Goal: Complete application form

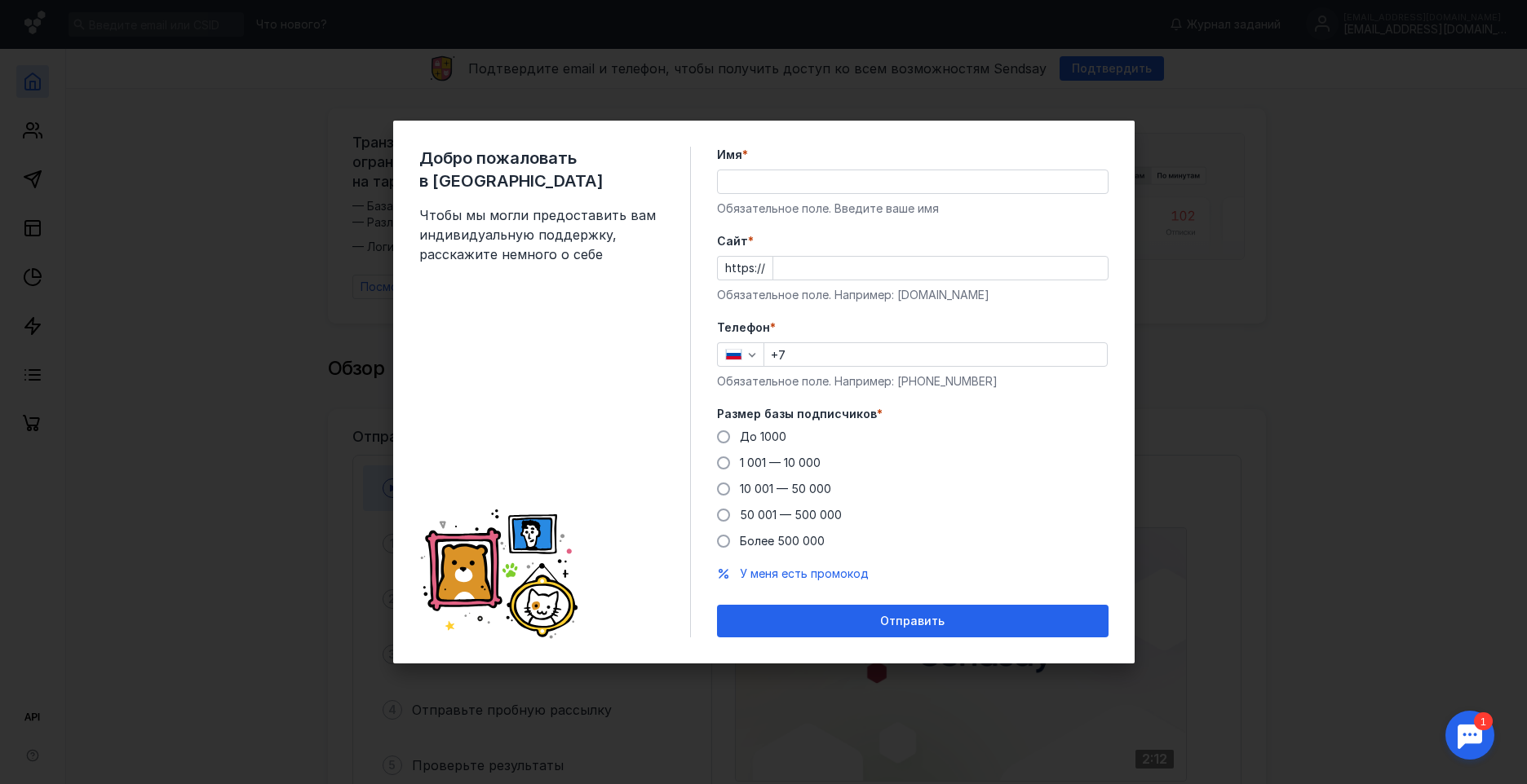
click at [761, 183] on input "Имя *" at bounding box center [912, 182] width 390 height 23
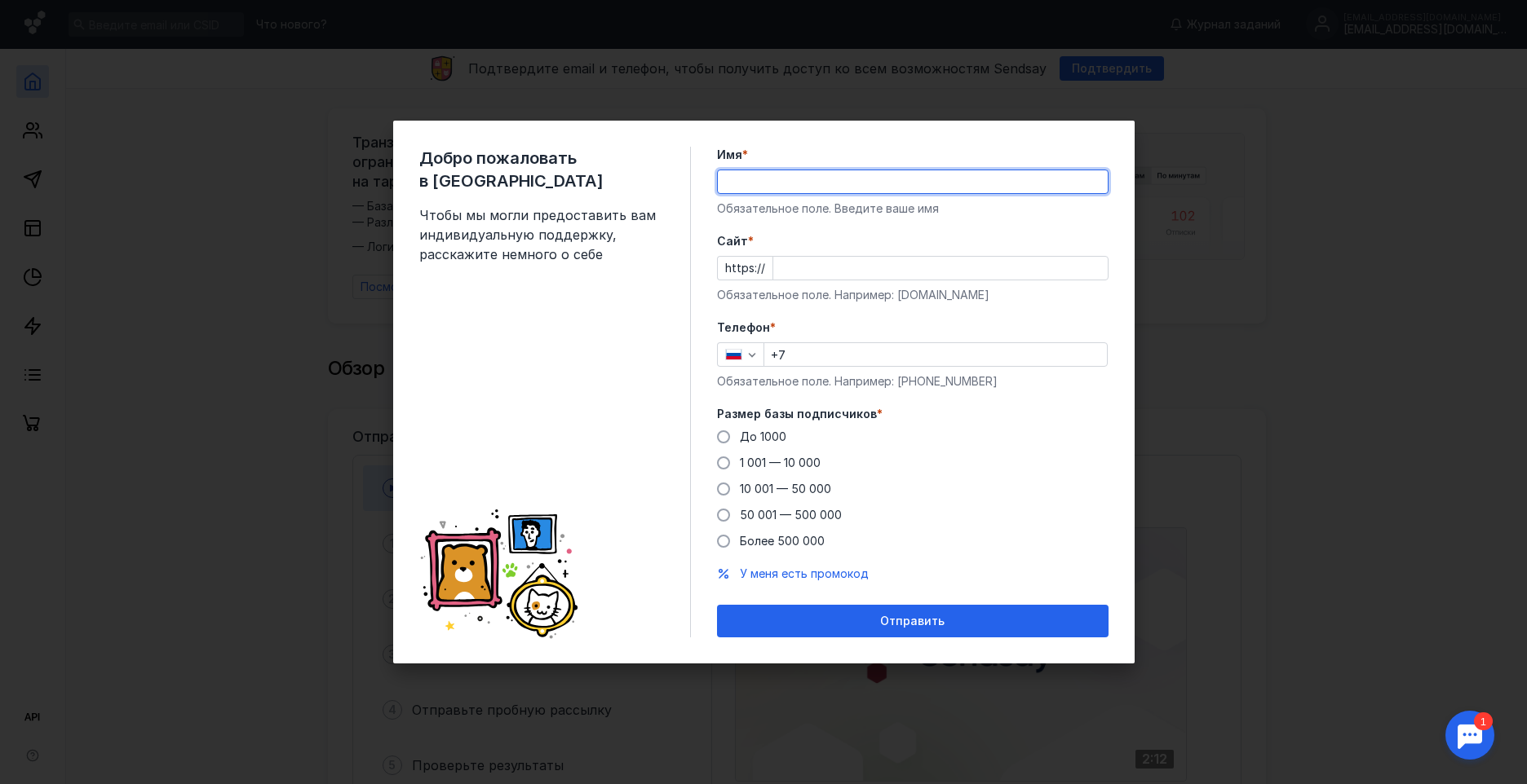
type input "[PERSON_NAME]"
click at [734, 437] on label "До 1000" at bounding box center [752, 437] width 70 height 16
click at [0, 0] on input "До 1000" at bounding box center [0, 0] width 0 height 0
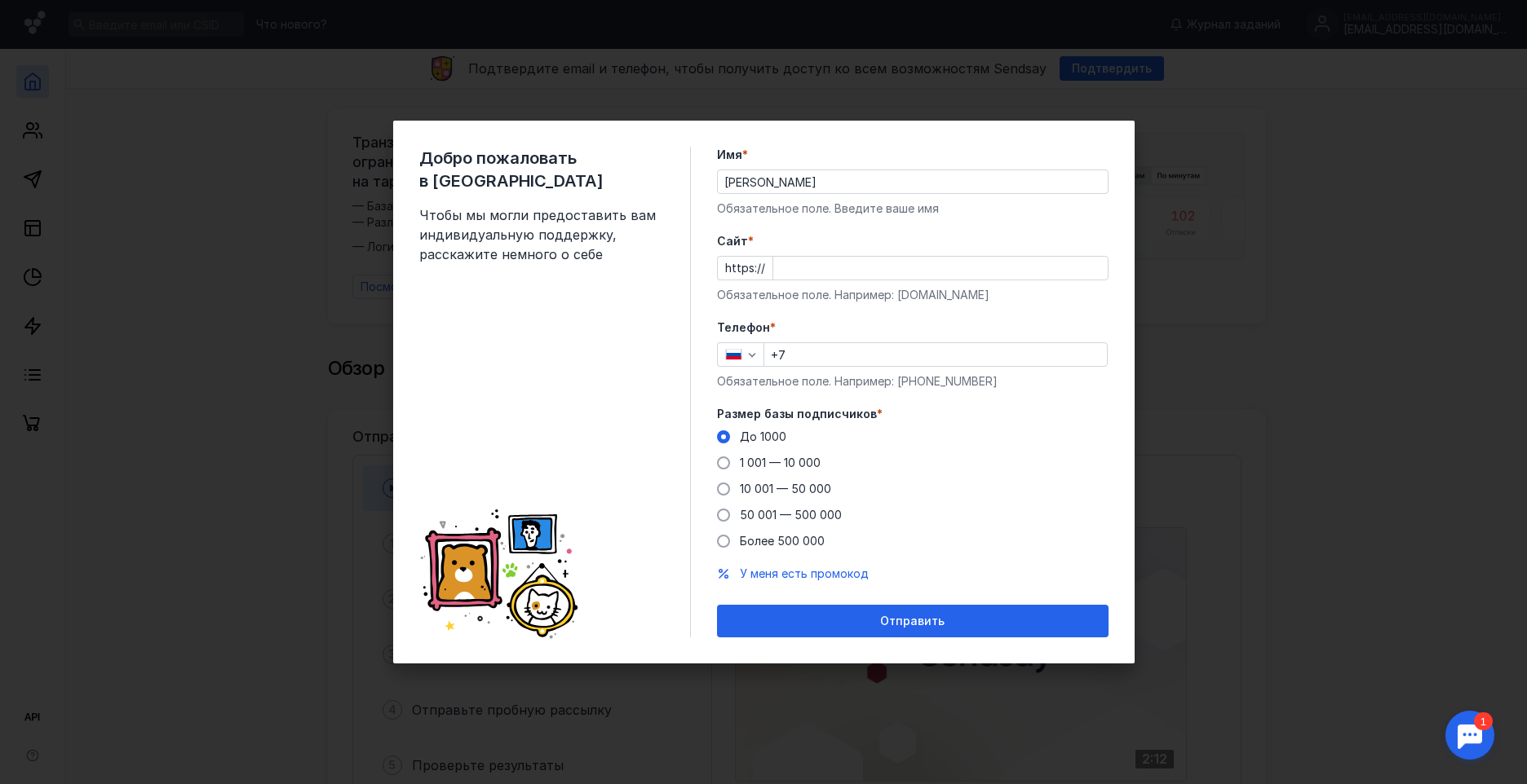
click at [813, 272] on input "Cайт *" at bounding box center [941, 268] width 335 height 23
click at [782, 267] on input "Cайт *" at bounding box center [941, 268] width 335 height 23
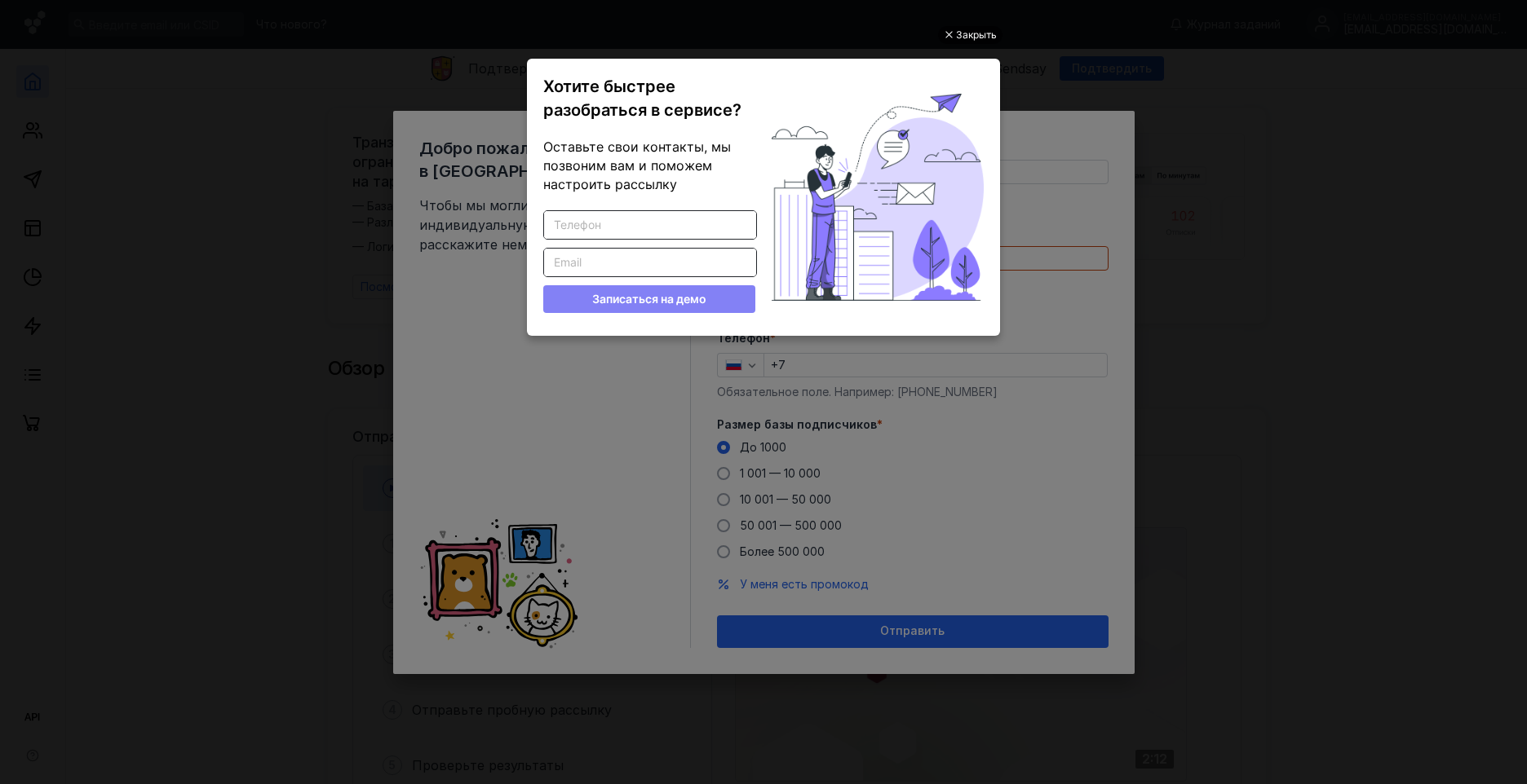
click at [965, 33] on div "Закрыть" at bounding box center [976, 35] width 41 height 18
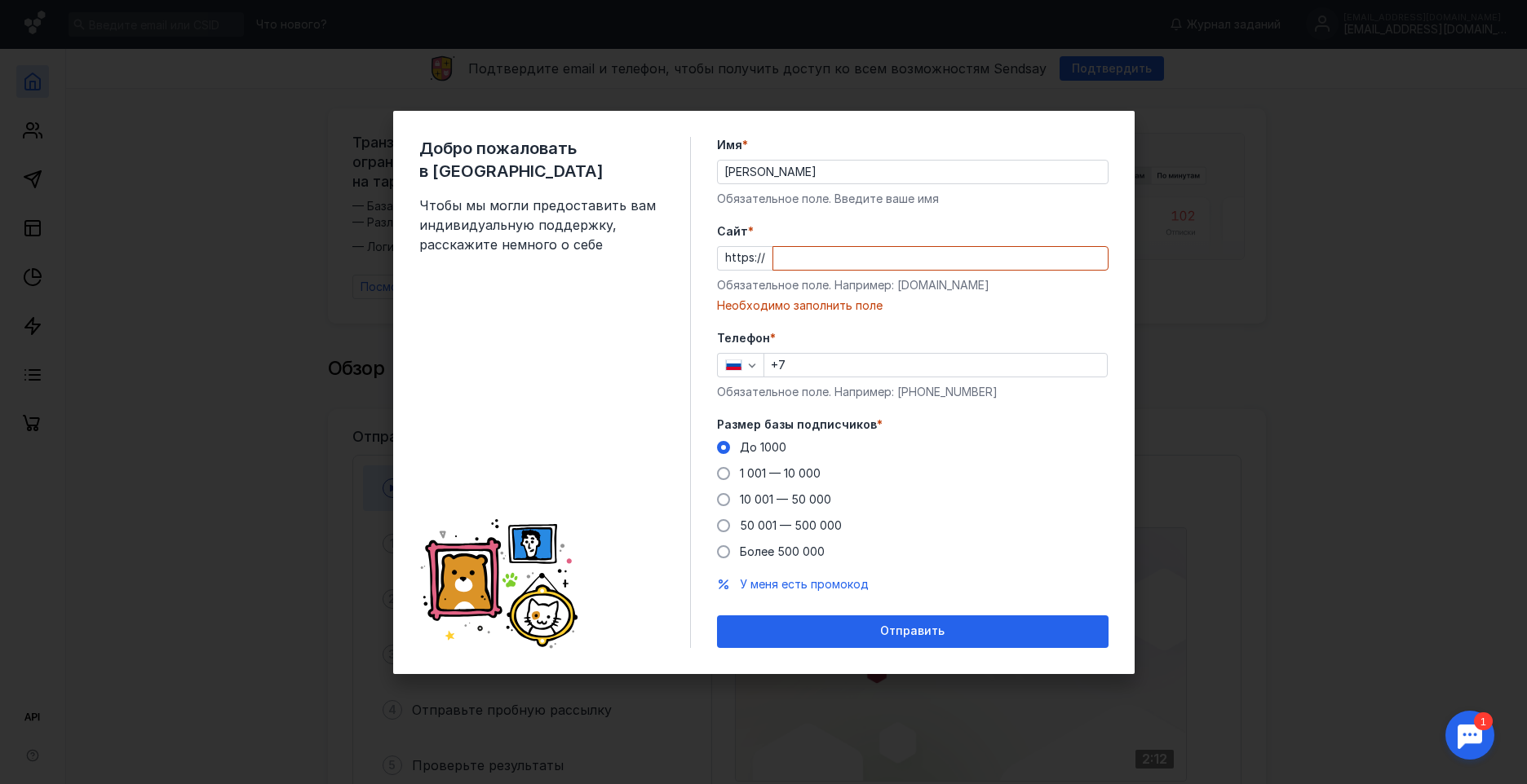
click at [843, 263] on input "Cайт *" at bounding box center [941, 259] width 335 height 23
type input "м"
paste input "[DOMAIN_NAME]"
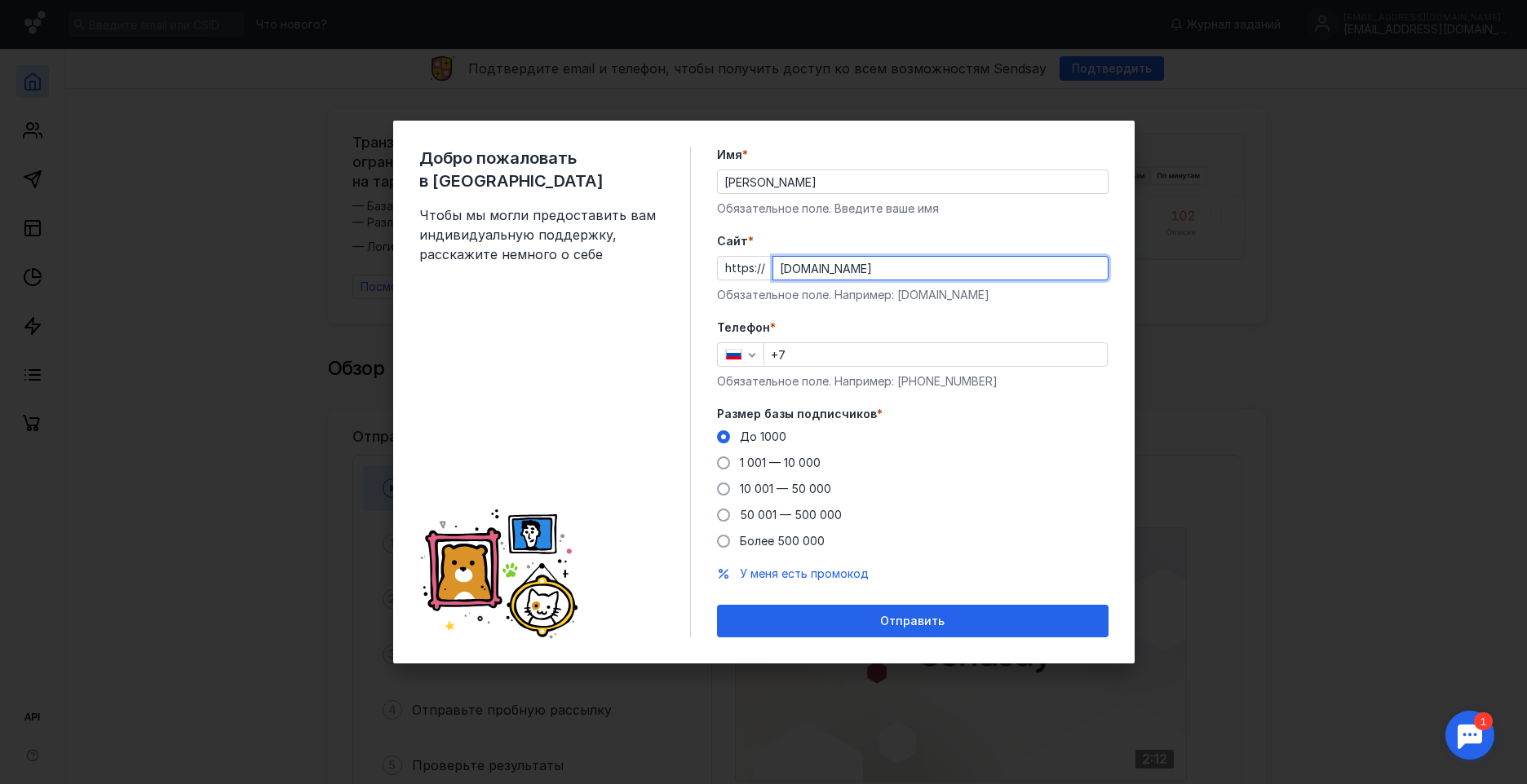
type input "[DOMAIN_NAME]"
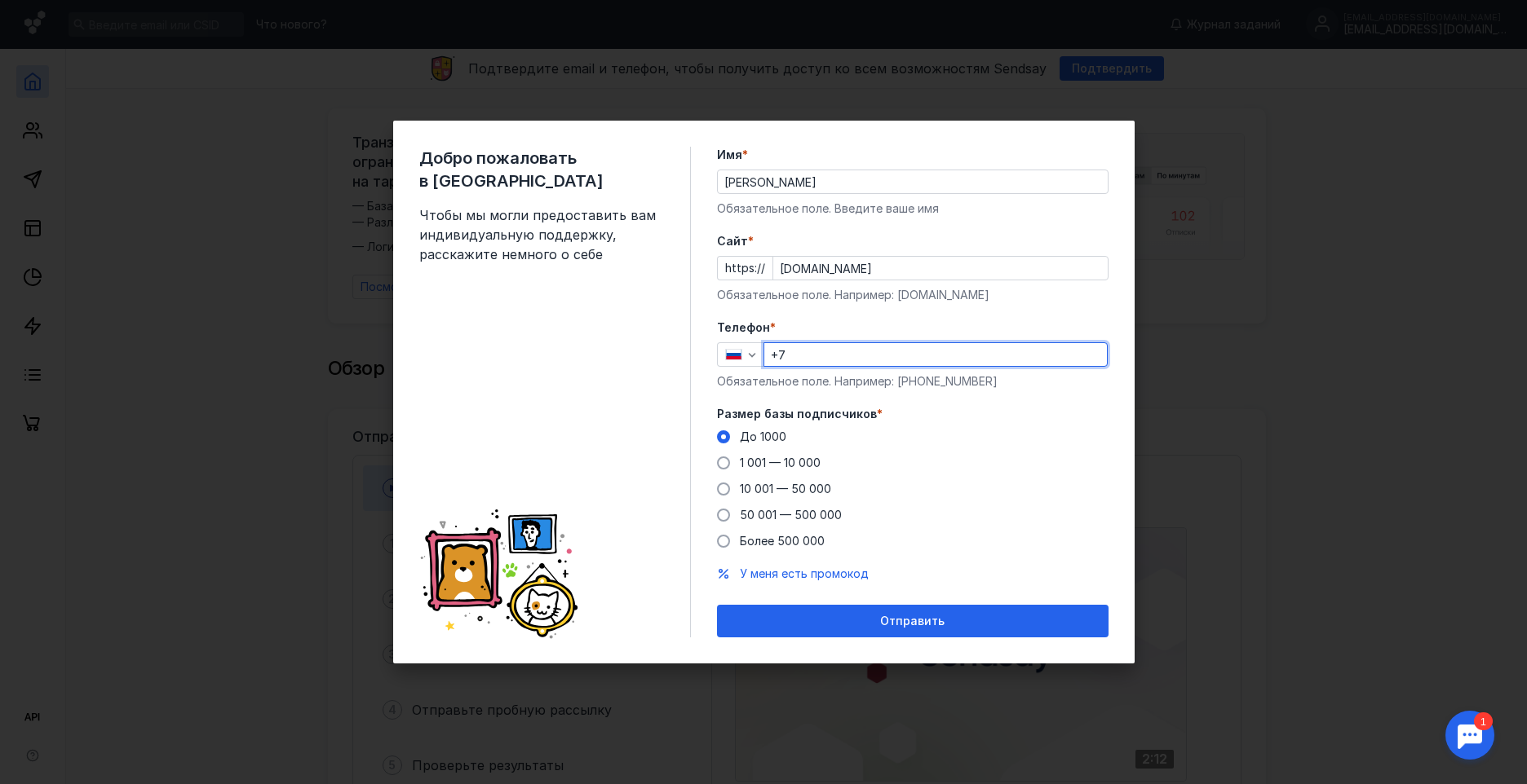
click at [861, 358] on input "+7" at bounding box center [936, 355] width 343 height 23
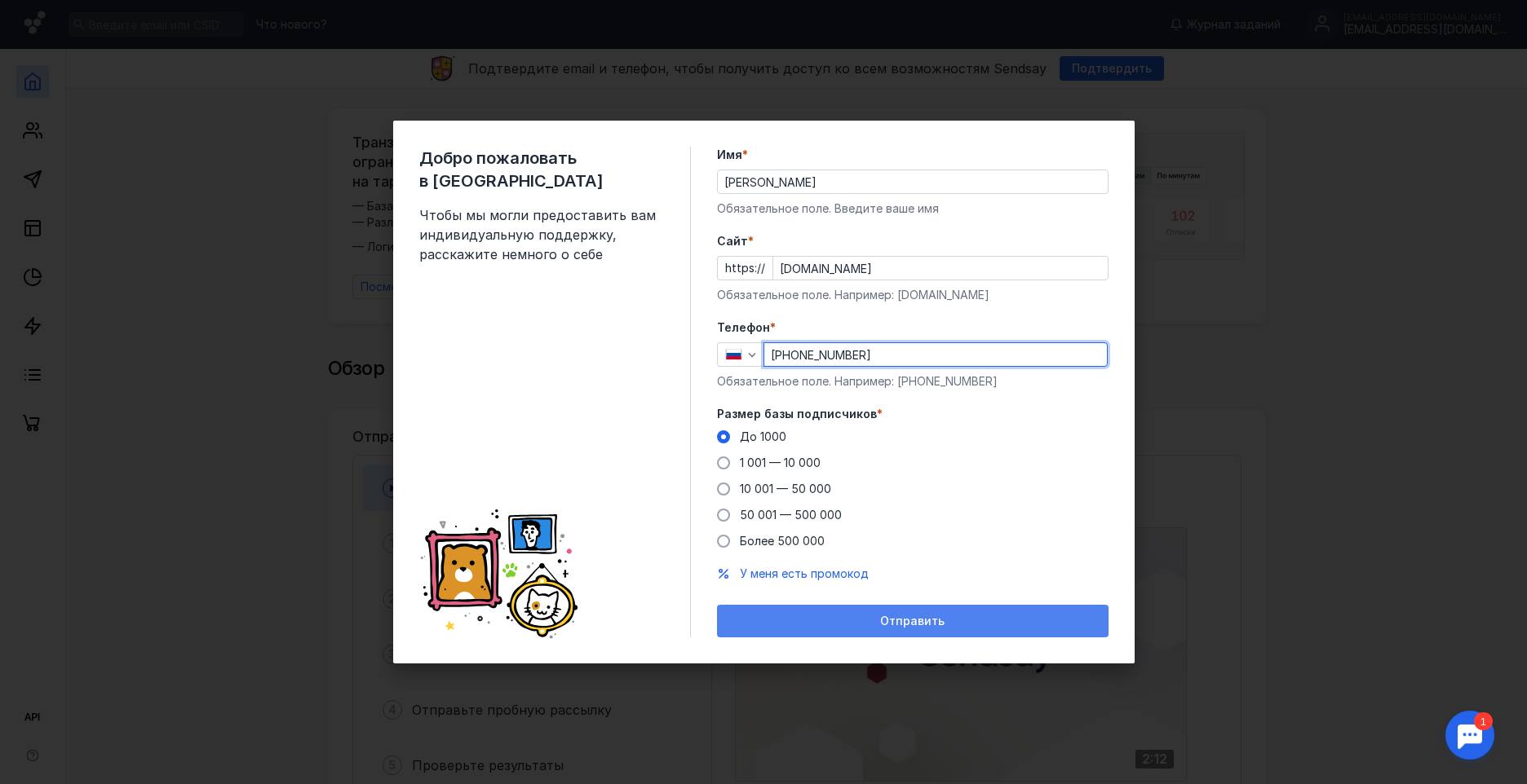
type input "[PHONE_NUMBER]"
click at [879, 617] on div "Отправить" at bounding box center [913, 622] width 376 height 14
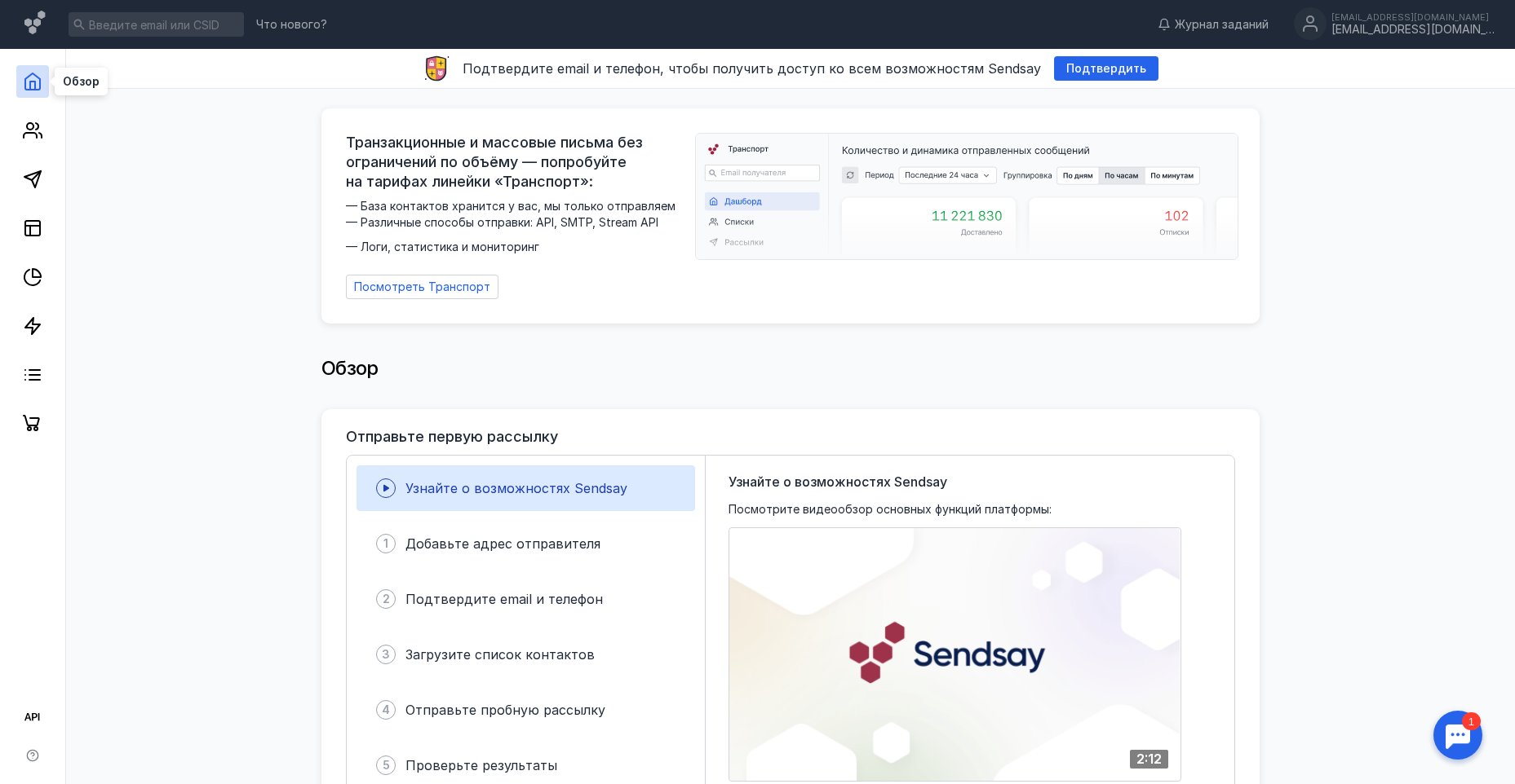
click at [38, 83] on icon at bounding box center [33, 81] width 20 height 20
click at [37, 130] on icon at bounding box center [33, 130] width 20 height 20
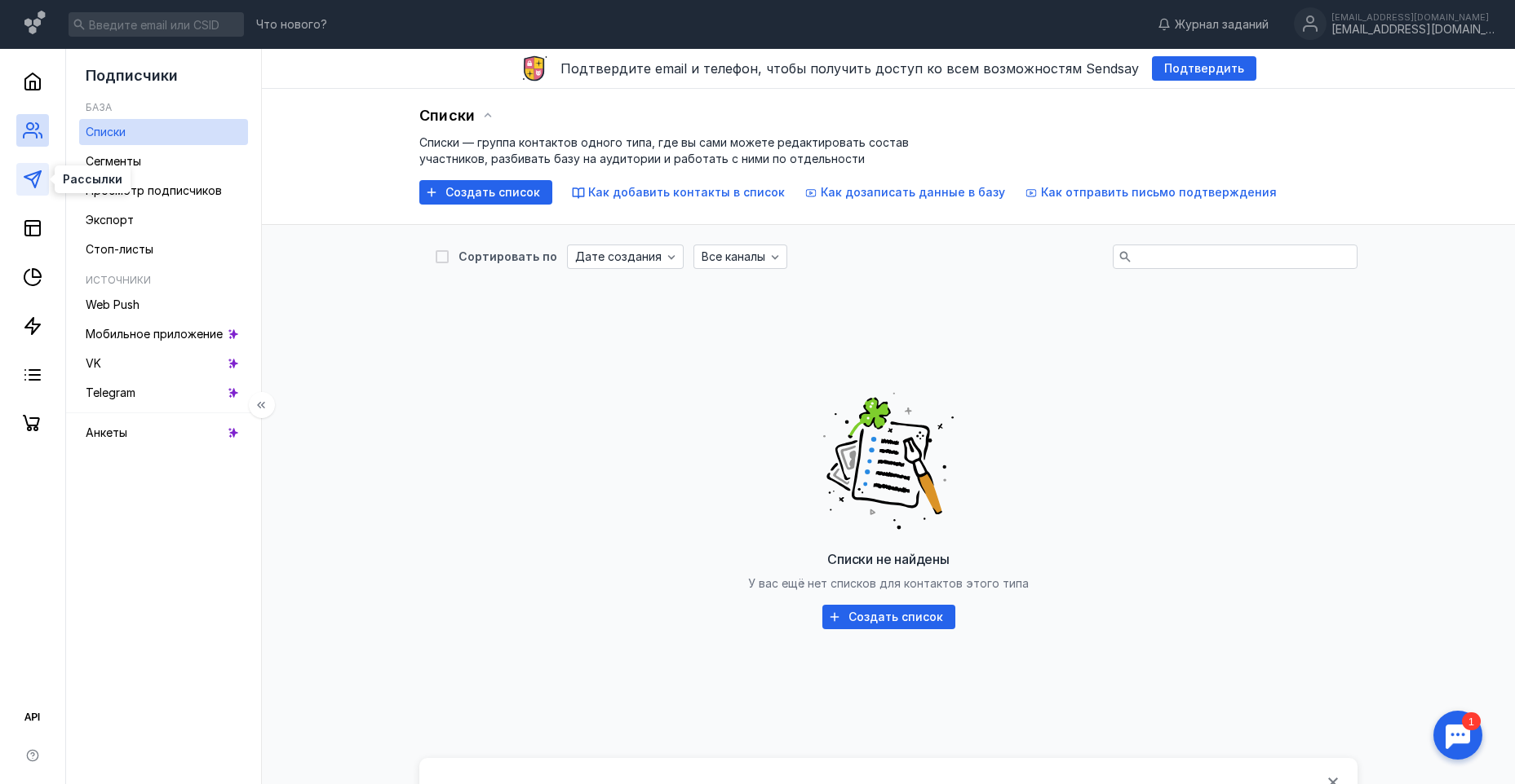
click at [37, 181] on polygon at bounding box center [32, 179] width 16 height 16
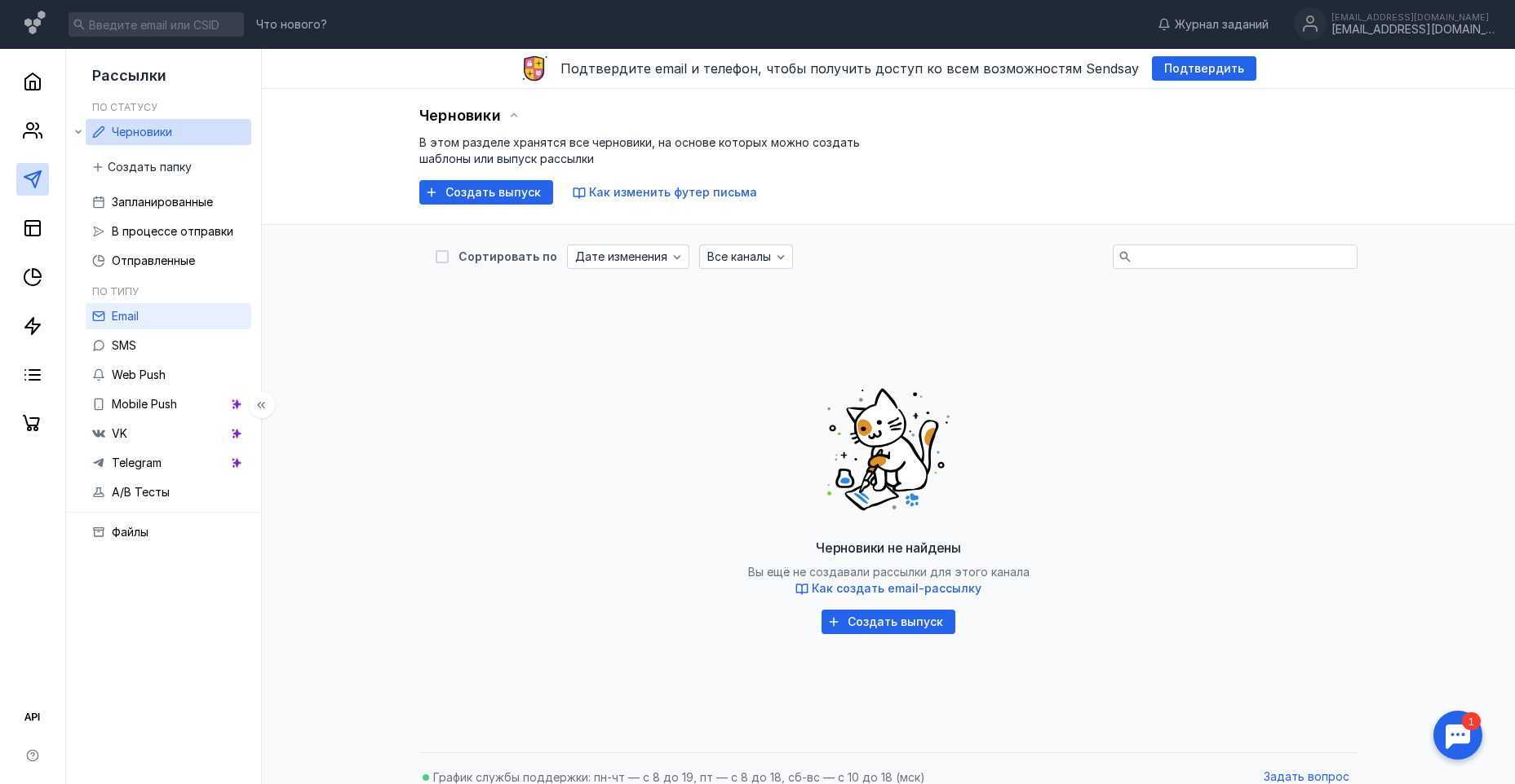
click at [126, 310] on span "Email" at bounding box center [125, 316] width 27 height 14
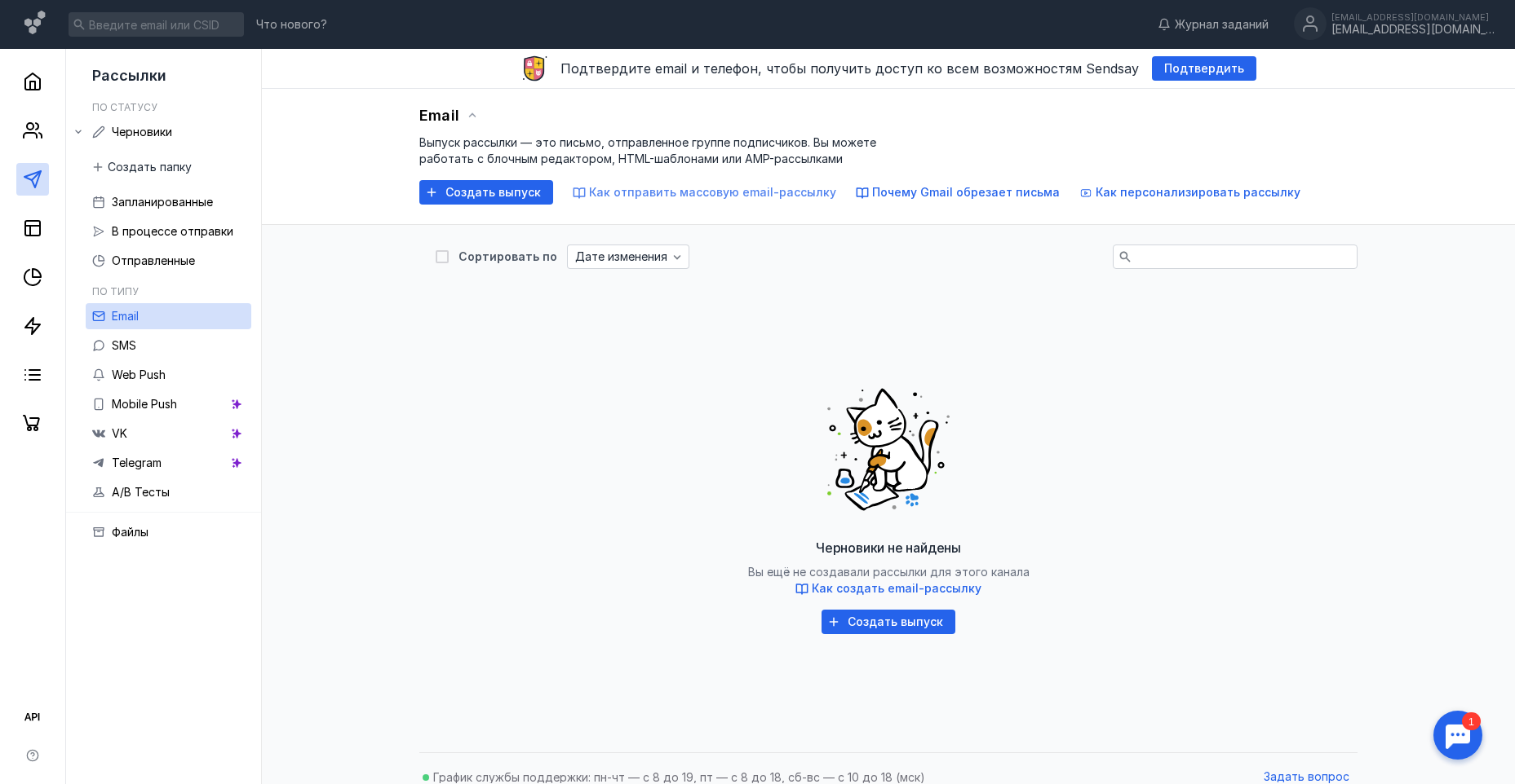
click at [752, 197] on span "Как отправить массовую email-рассылку" at bounding box center [712, 193] width 247 height 14
click at [22, 415] on link at bounding box center [32, 424] width 33 height 33
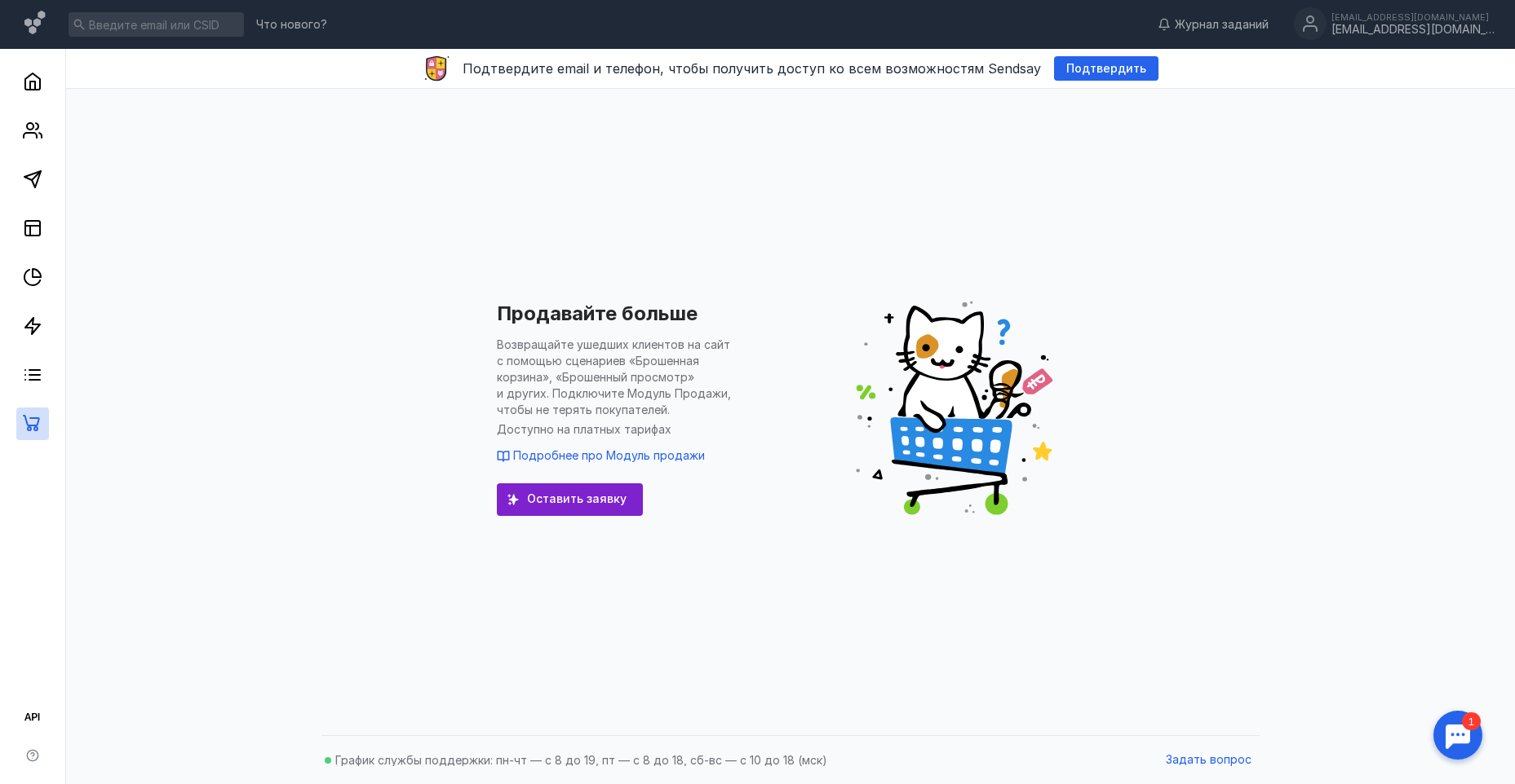
click at [4, 71] on div at bounding box center [32, 244] width 65 height 392
click at [26, 79] on icon at bounding box center [32, 81] width 14 height 16
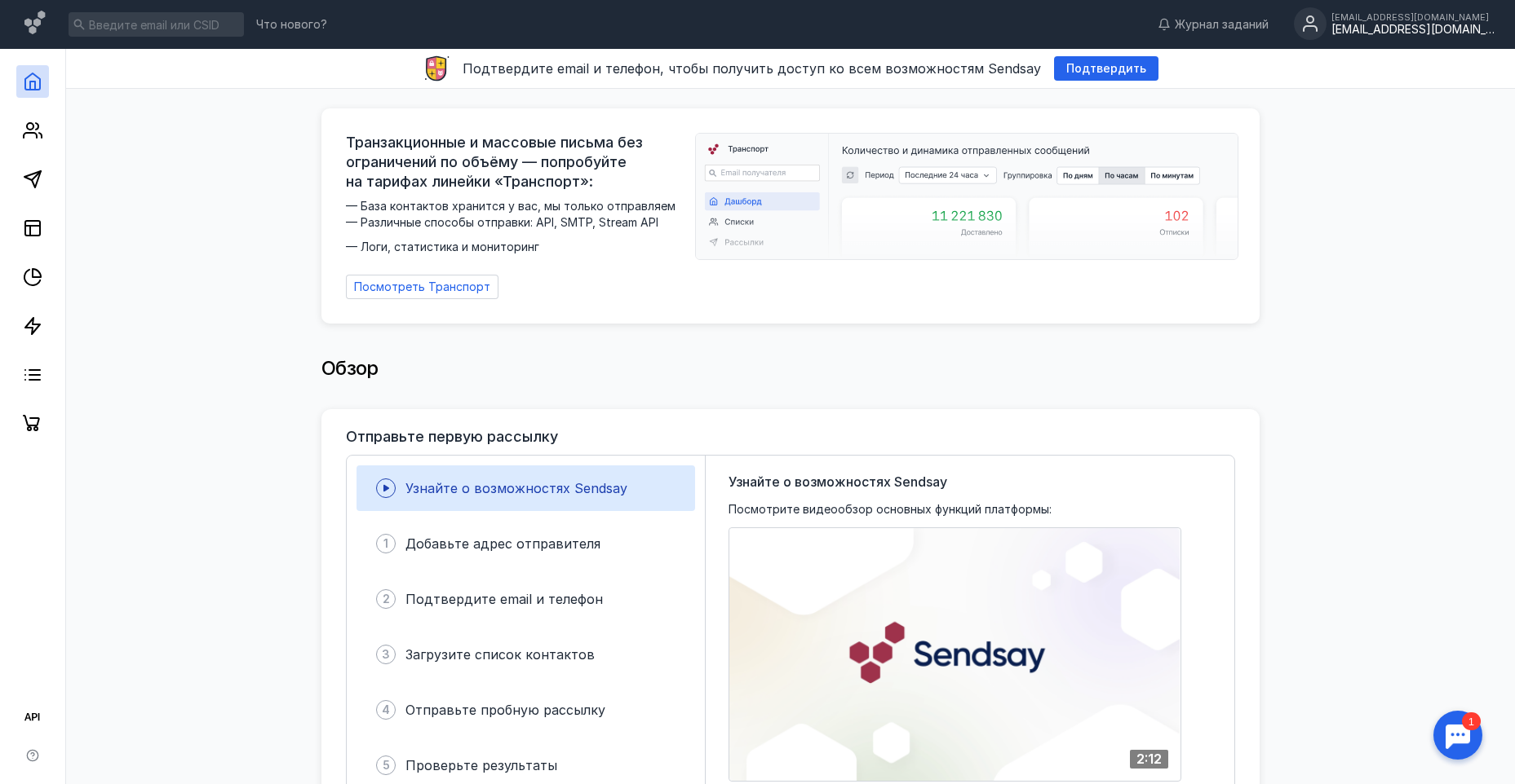
click at [1355, 12] on div "[EMAIL_ADDRESS][DOMAIN_NAME] [DOMAIN_NAME][EMAIL_ADDRESS][DOMAIN_NAME]" at bounding box center [1394, 24] width 201 height 34
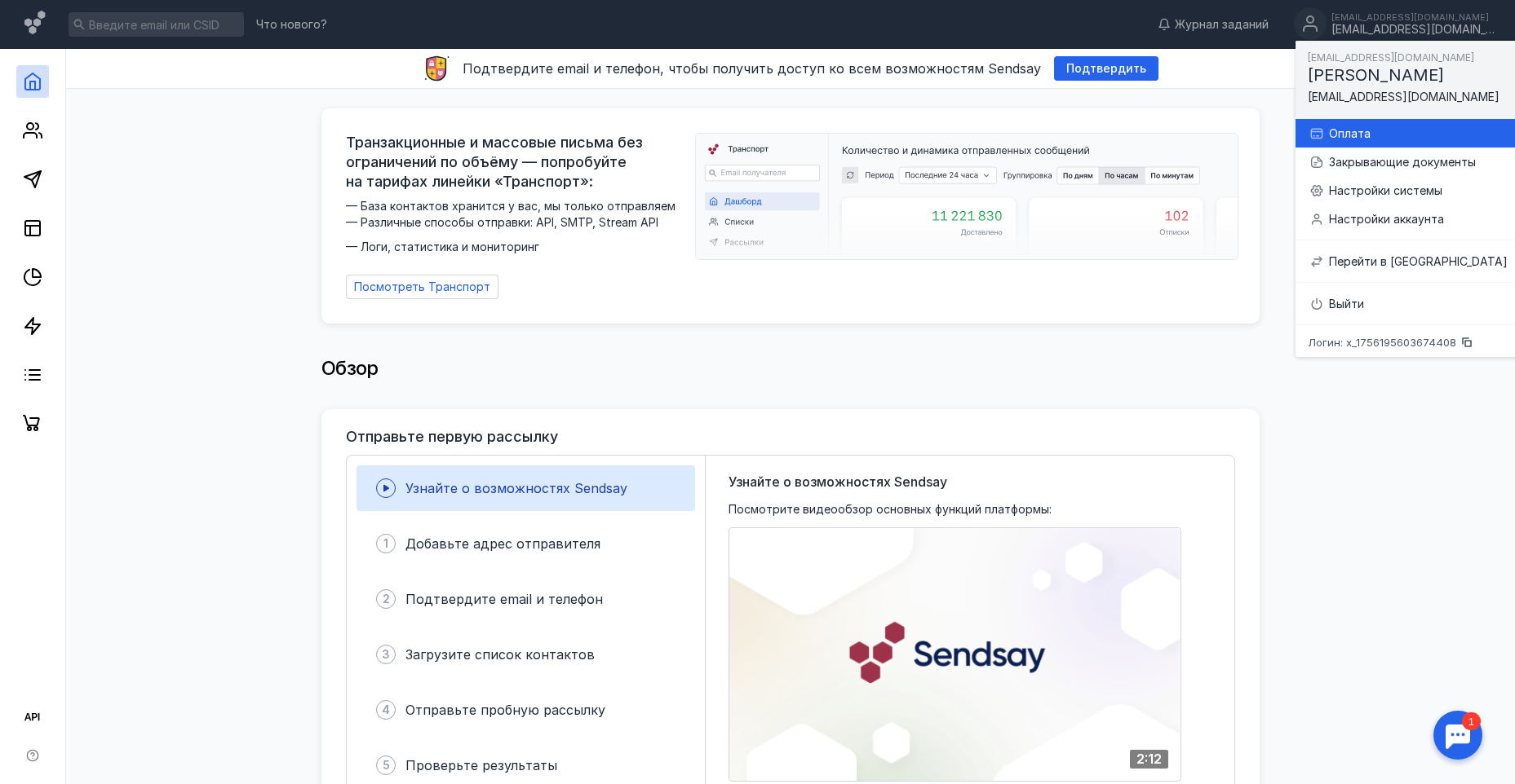
click at [1362, 137] on div "Оплата" at bounding box center [1418, 134] width 178 height 16
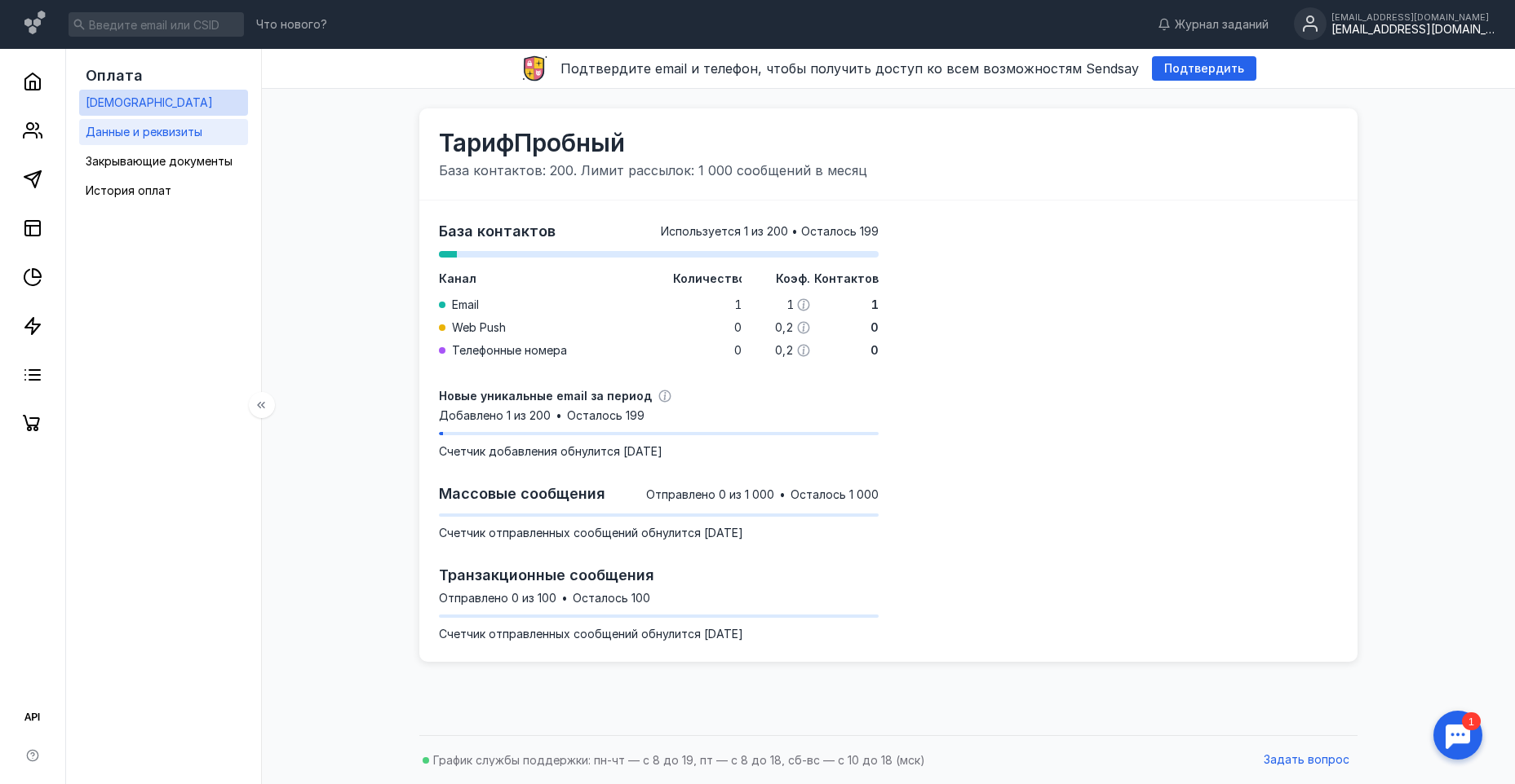
click at [155, 135] on span "Данные и реквизиты" at bounding box center [144, 132] width 117 height 14
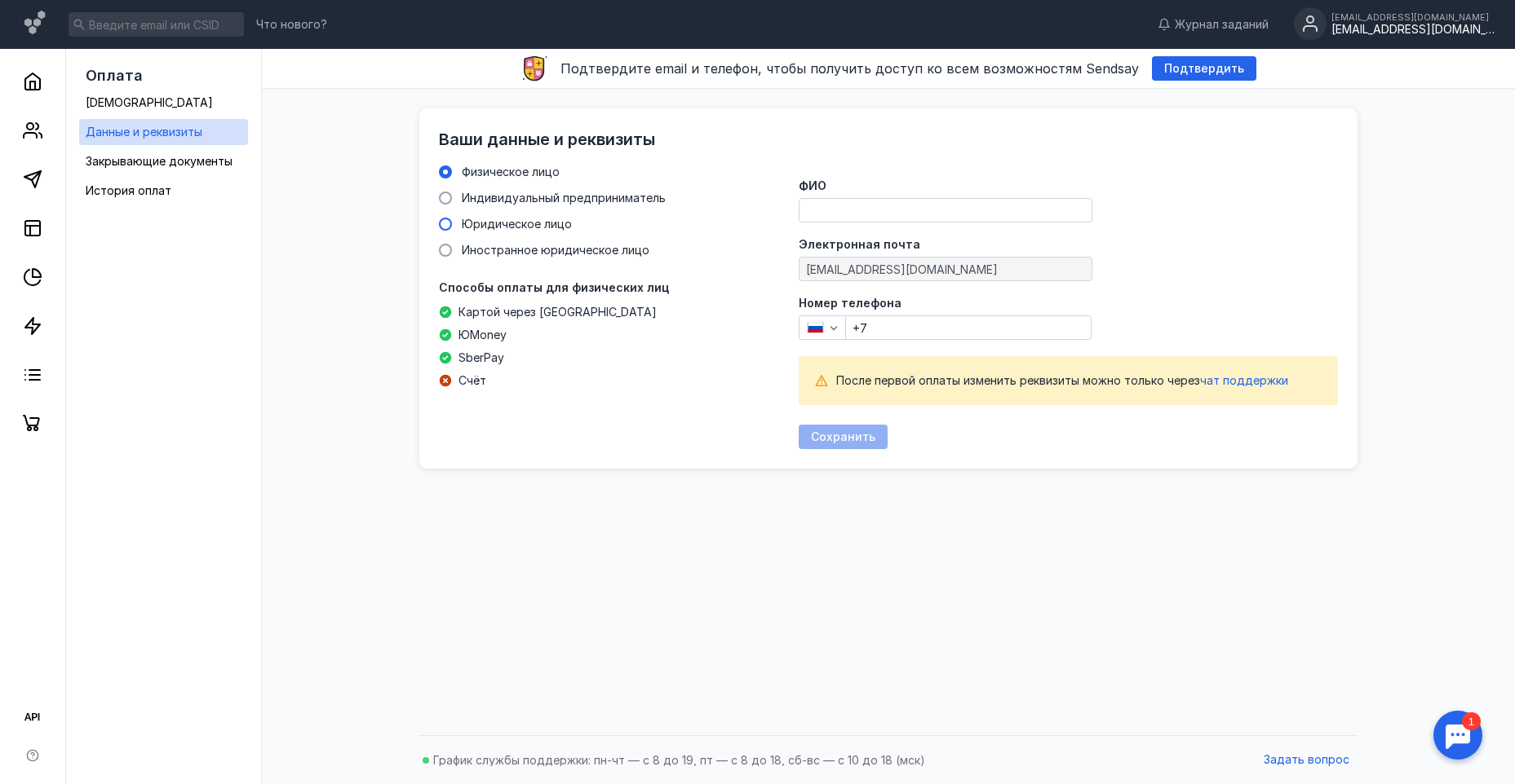
click at [453, 230] on label "Юридическое лицо" at bounding box center [505, 224] width 133 height 16
click at [0, 0] on input "Юридическое лицо" at bounding box center [0, 0] width 0 height 0
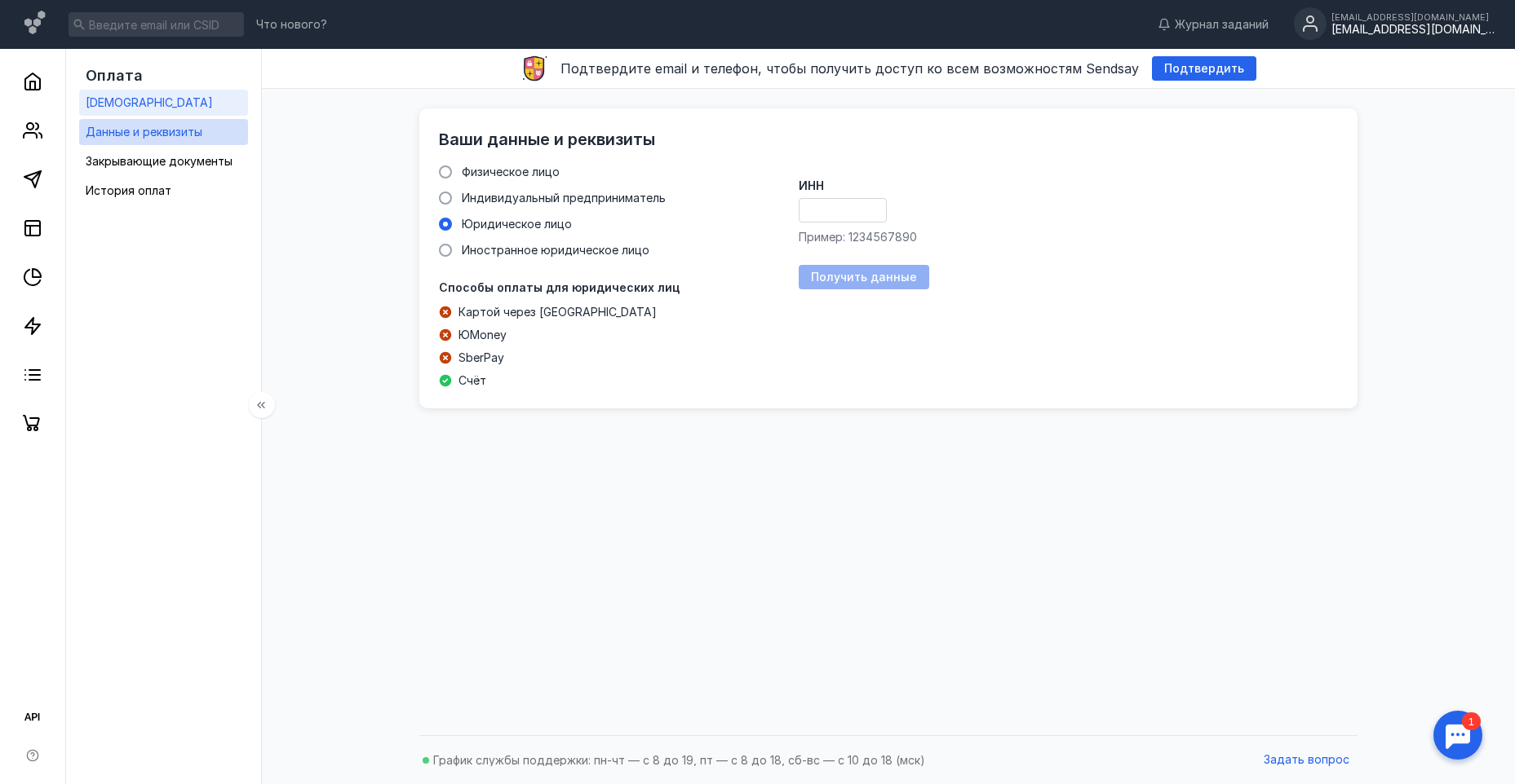
click at [147, 103] on link "[DEMOGRAPHIC_DATA]" at bounding box center [163, 103] width 169 height 26
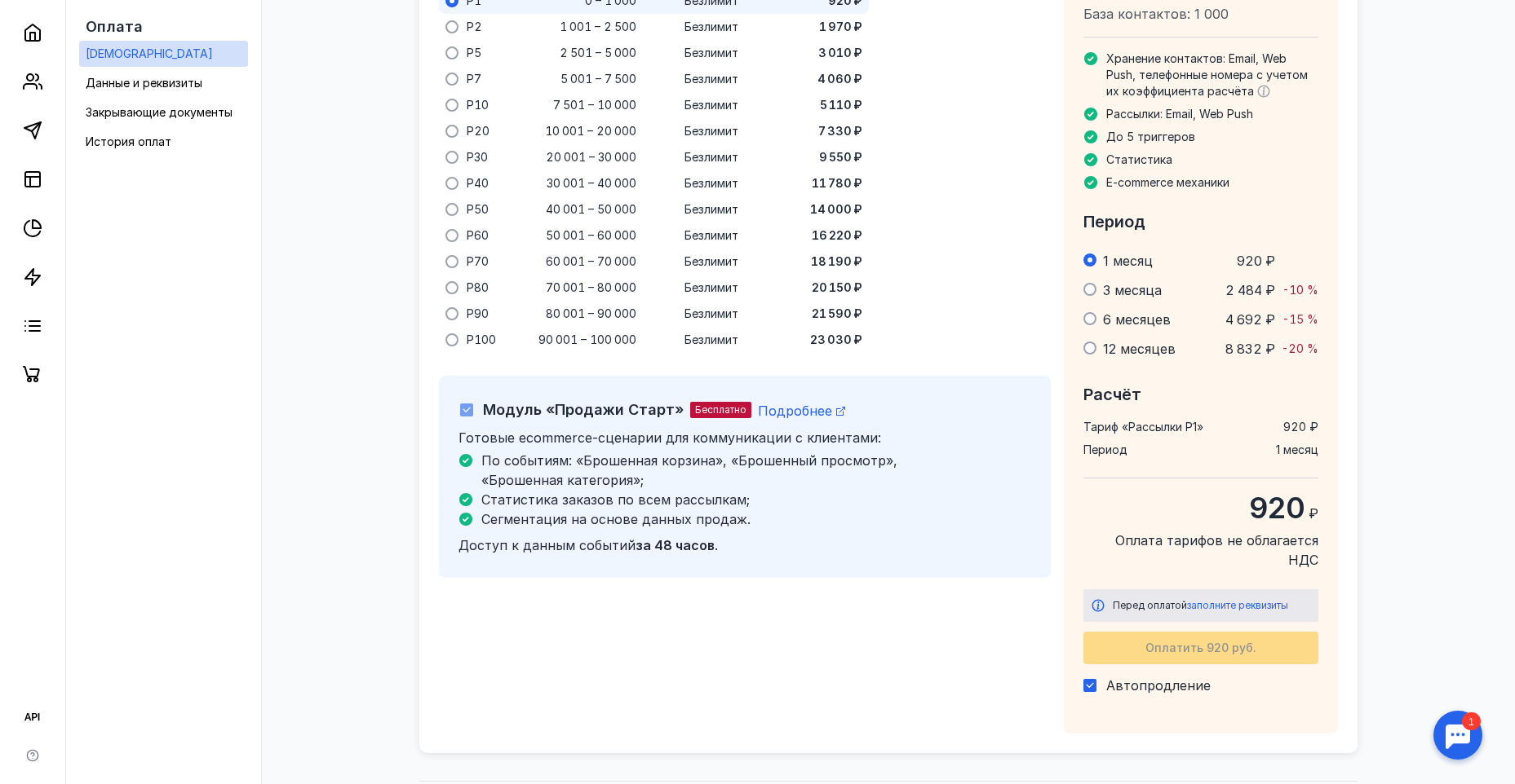
scroll to position [1201, 0]
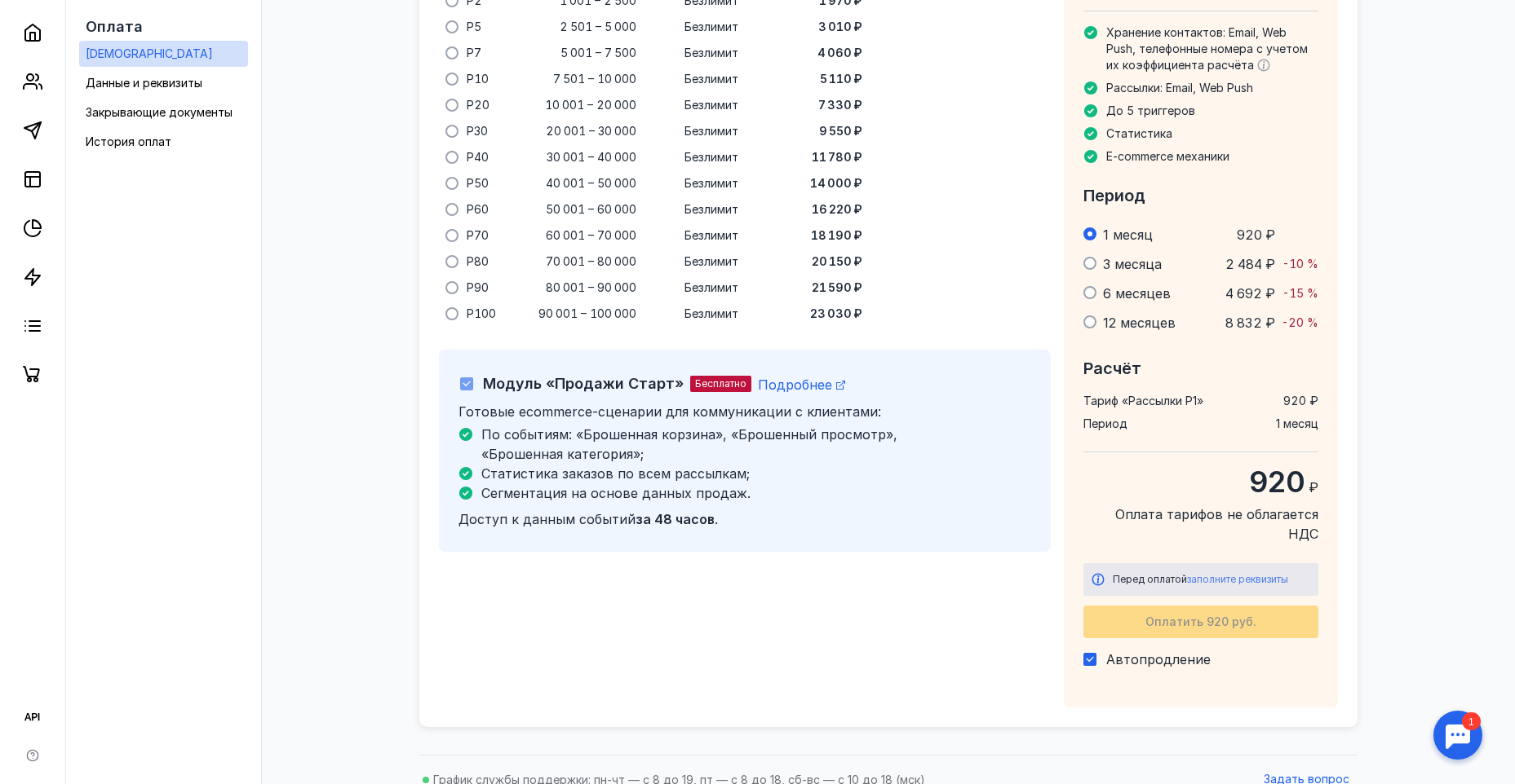
click at [1240, 574] on span "заполните реквизиты" at bounding box center [1237, 580] width 101 height 12
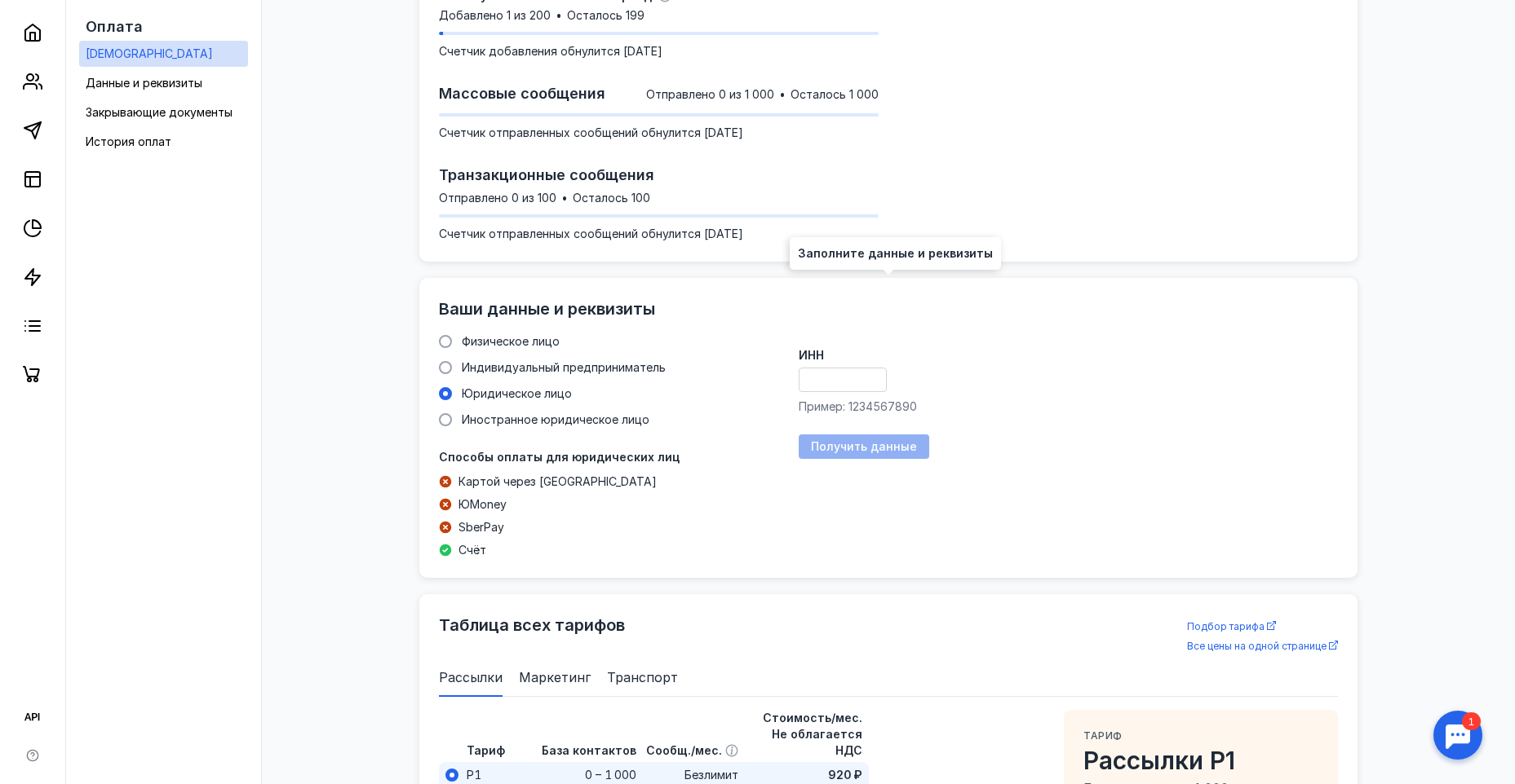
scroll to position [378, 0]
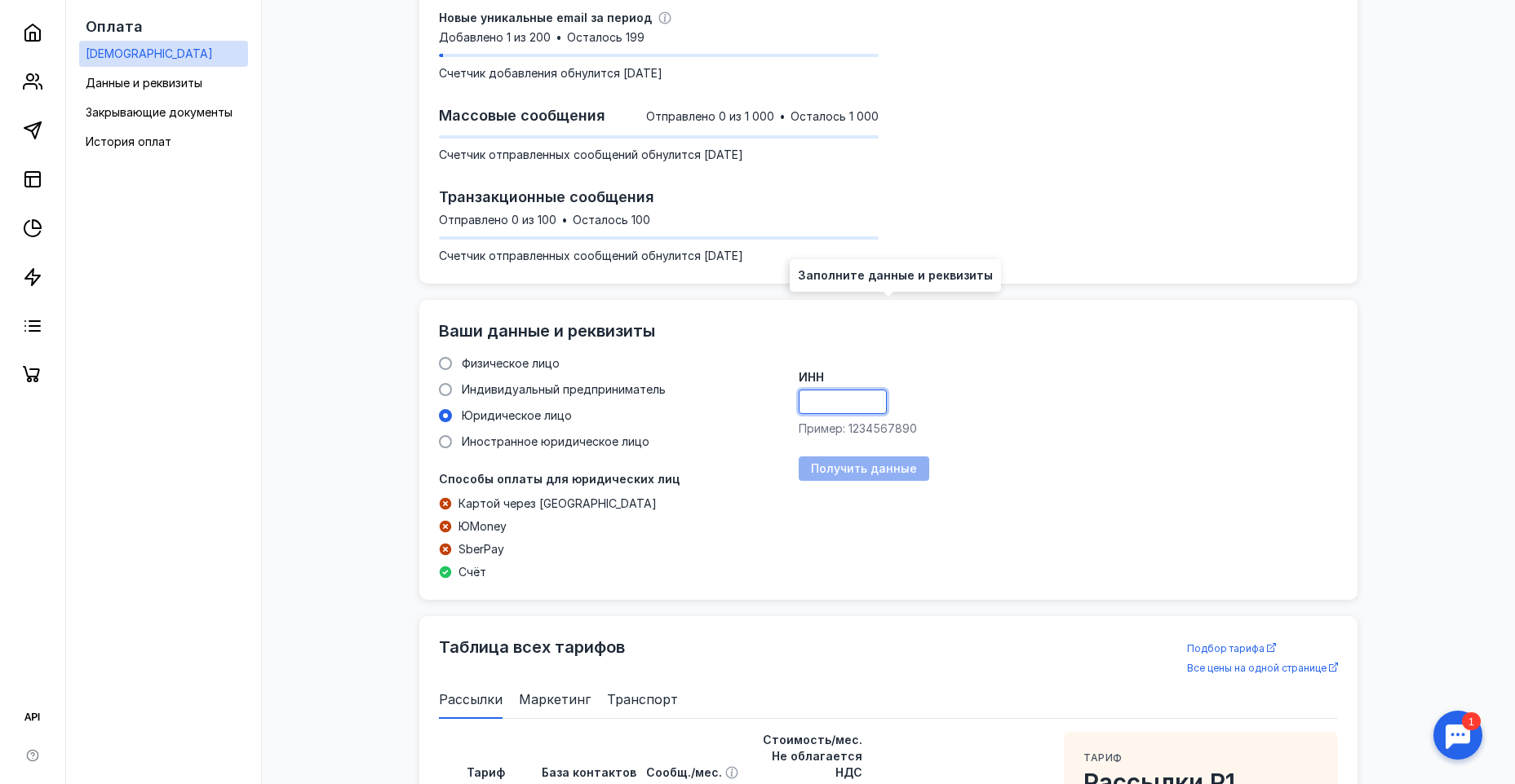
click at [857, 404] on input "ИНН" at bounding box center [842, 402] width 87 height 23
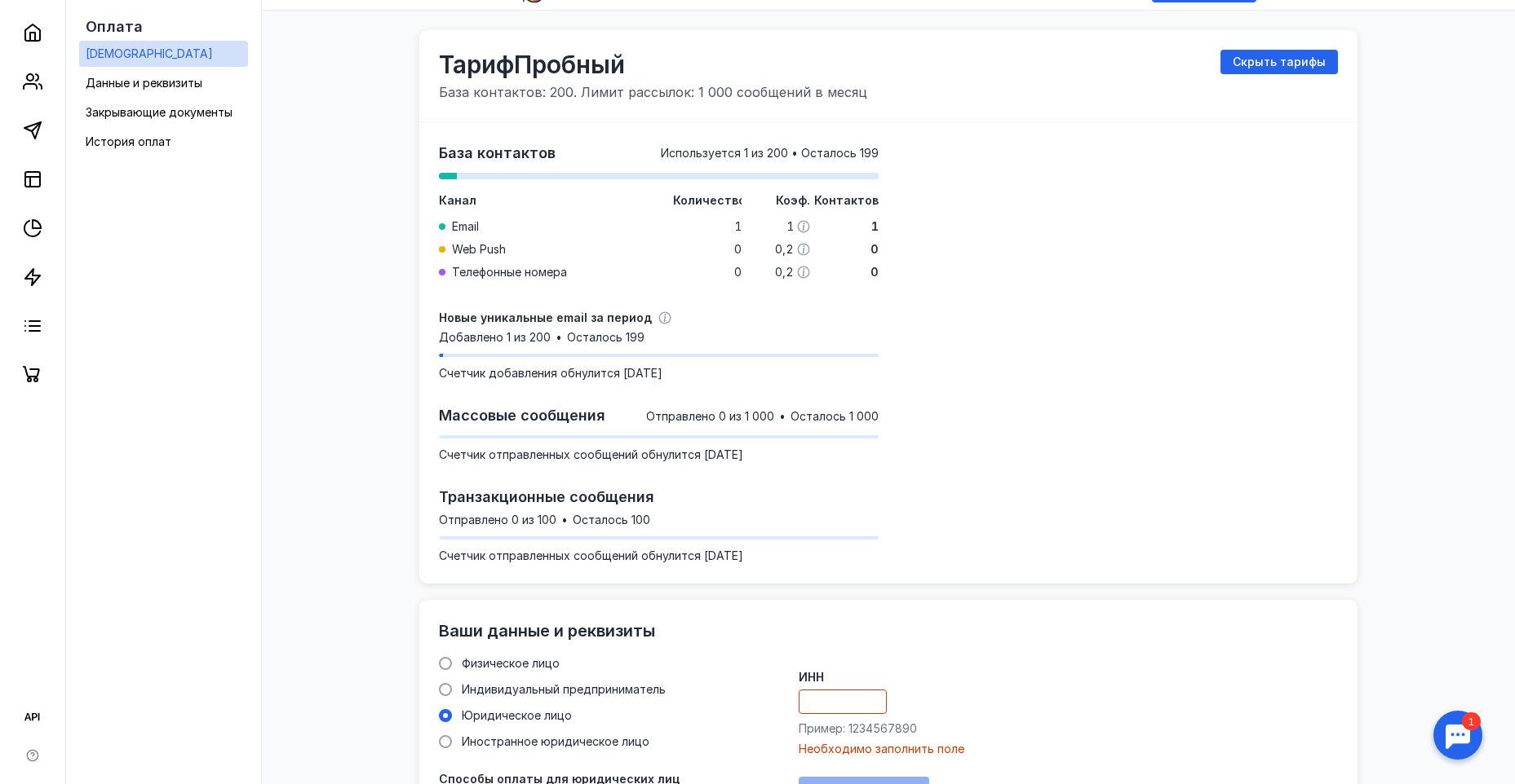
scroll to position [0, 0]
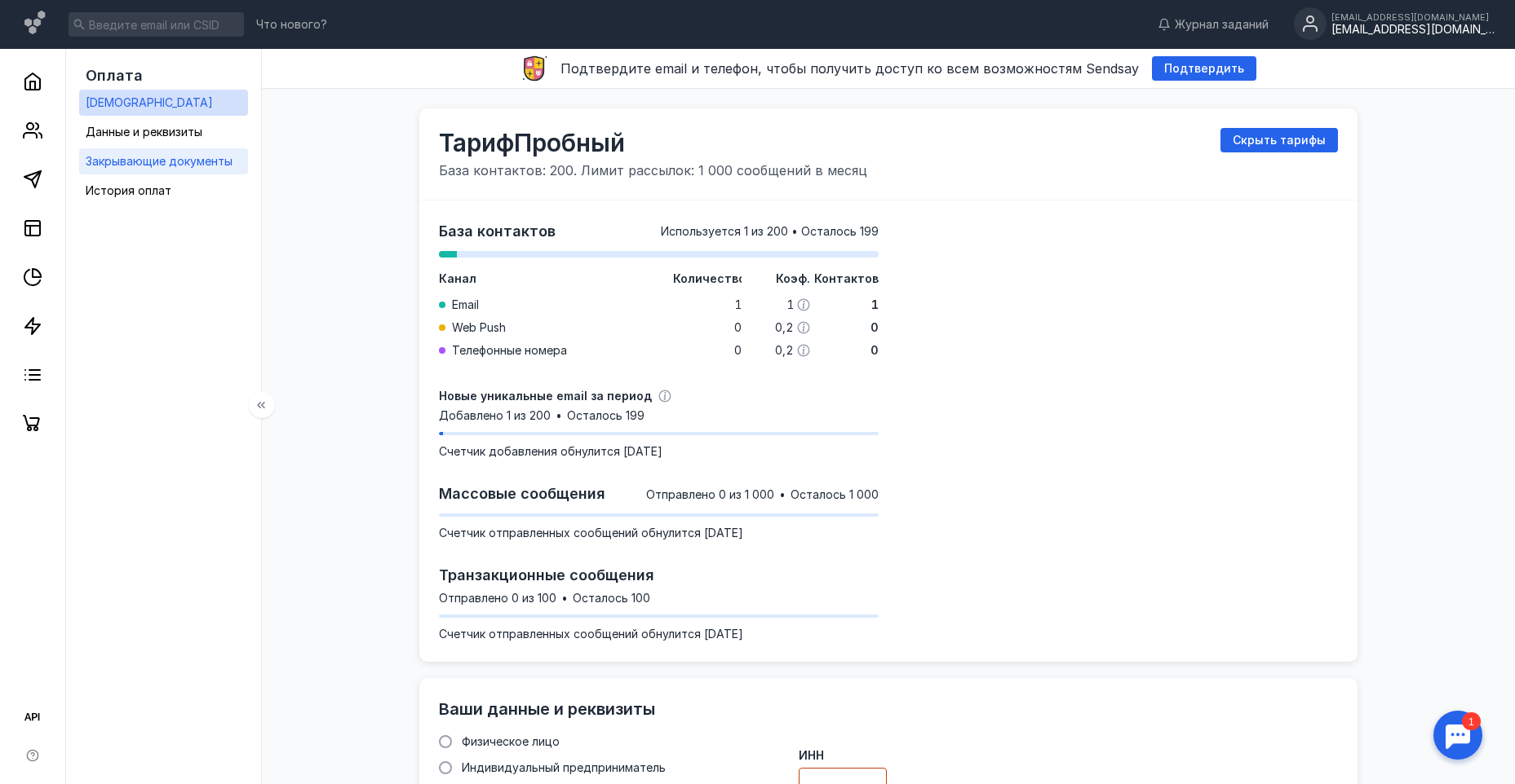
click at [157, 161] on span "Закрывающие документы" at bounding box center [159, 161] width 147 height 14
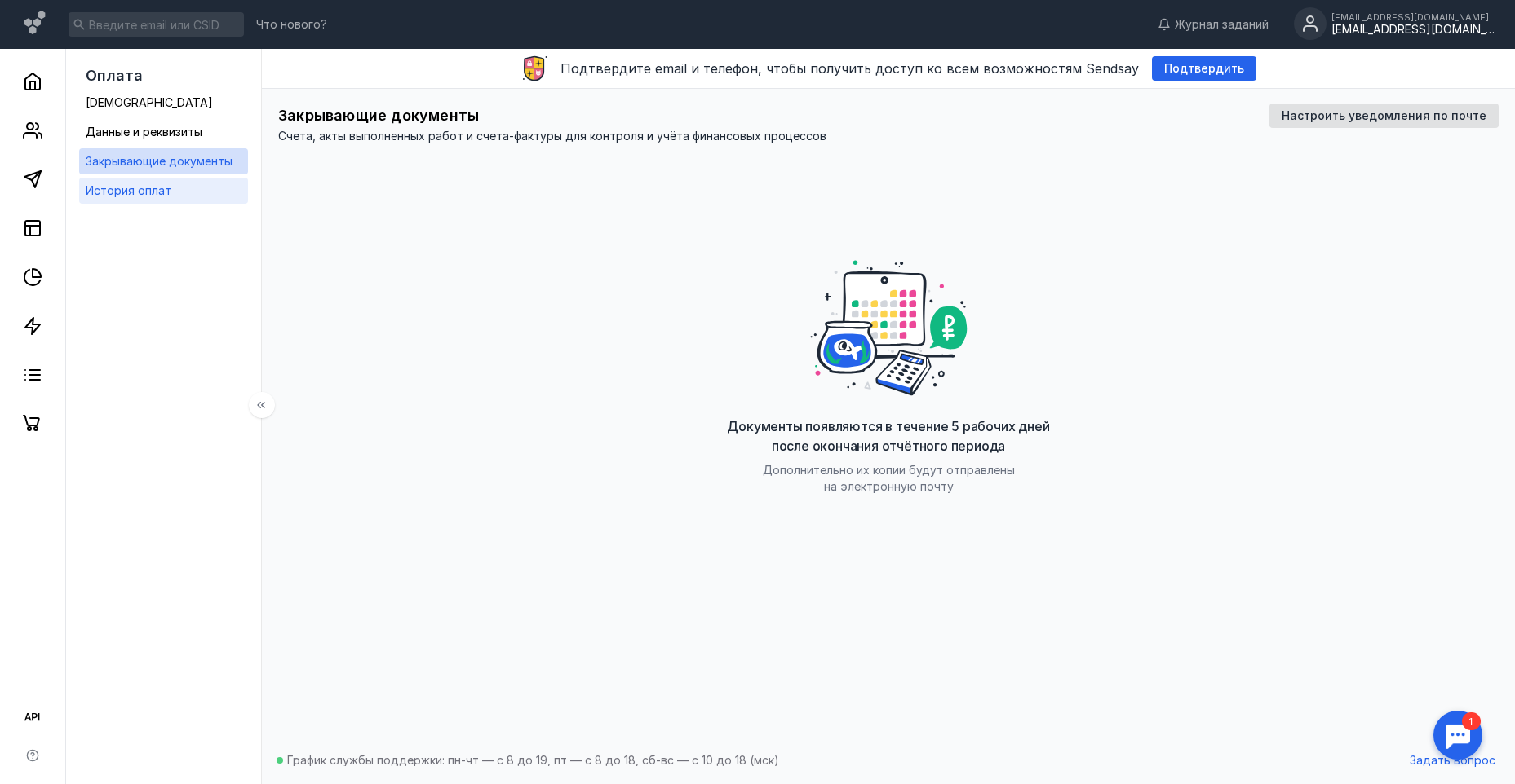
click at [156, 184] on div "История оплат" at bounding box center [128, 191] width 86 height 20
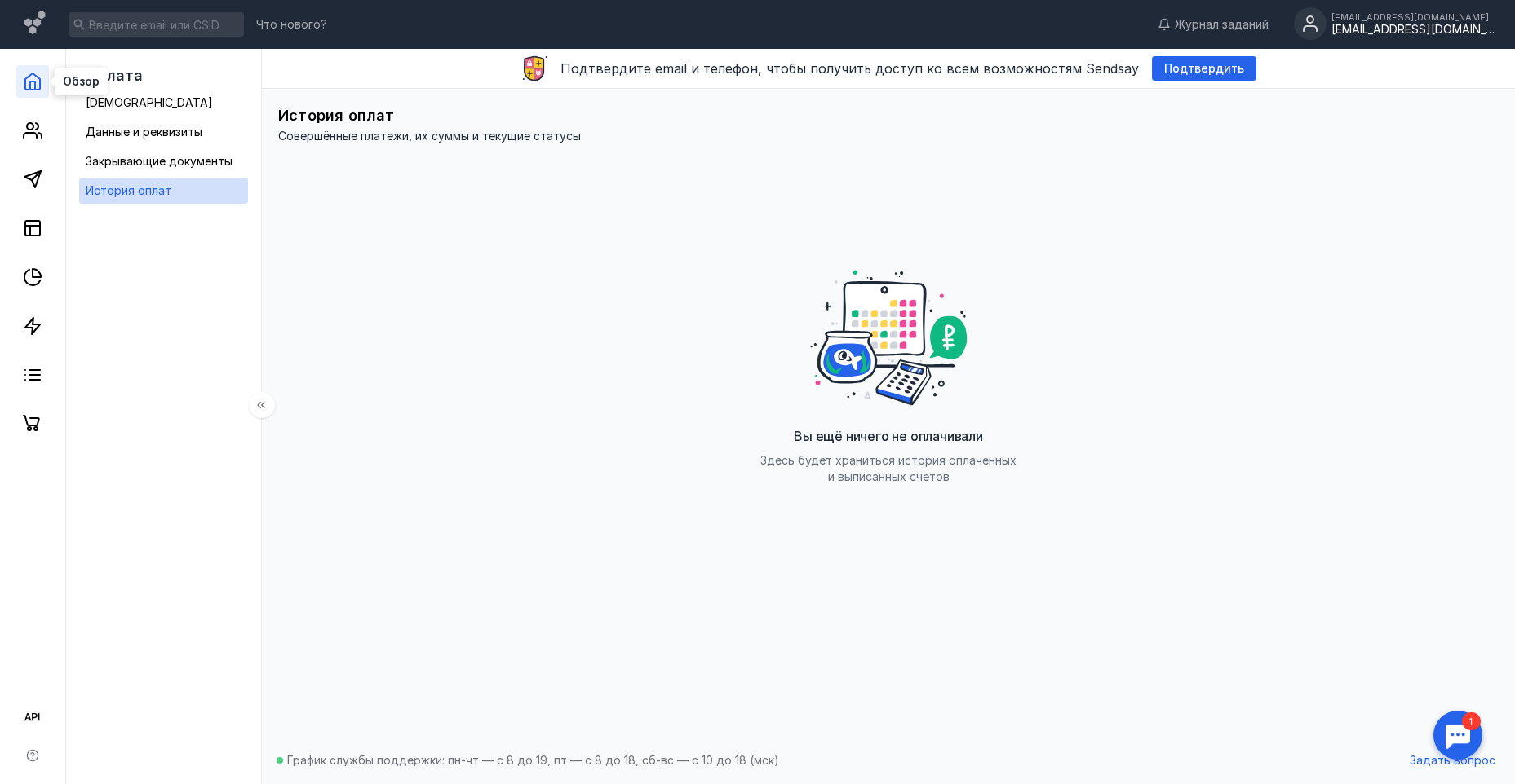
click at [29, 79] on icon at bounding box center [33, 81] width 20 height 20
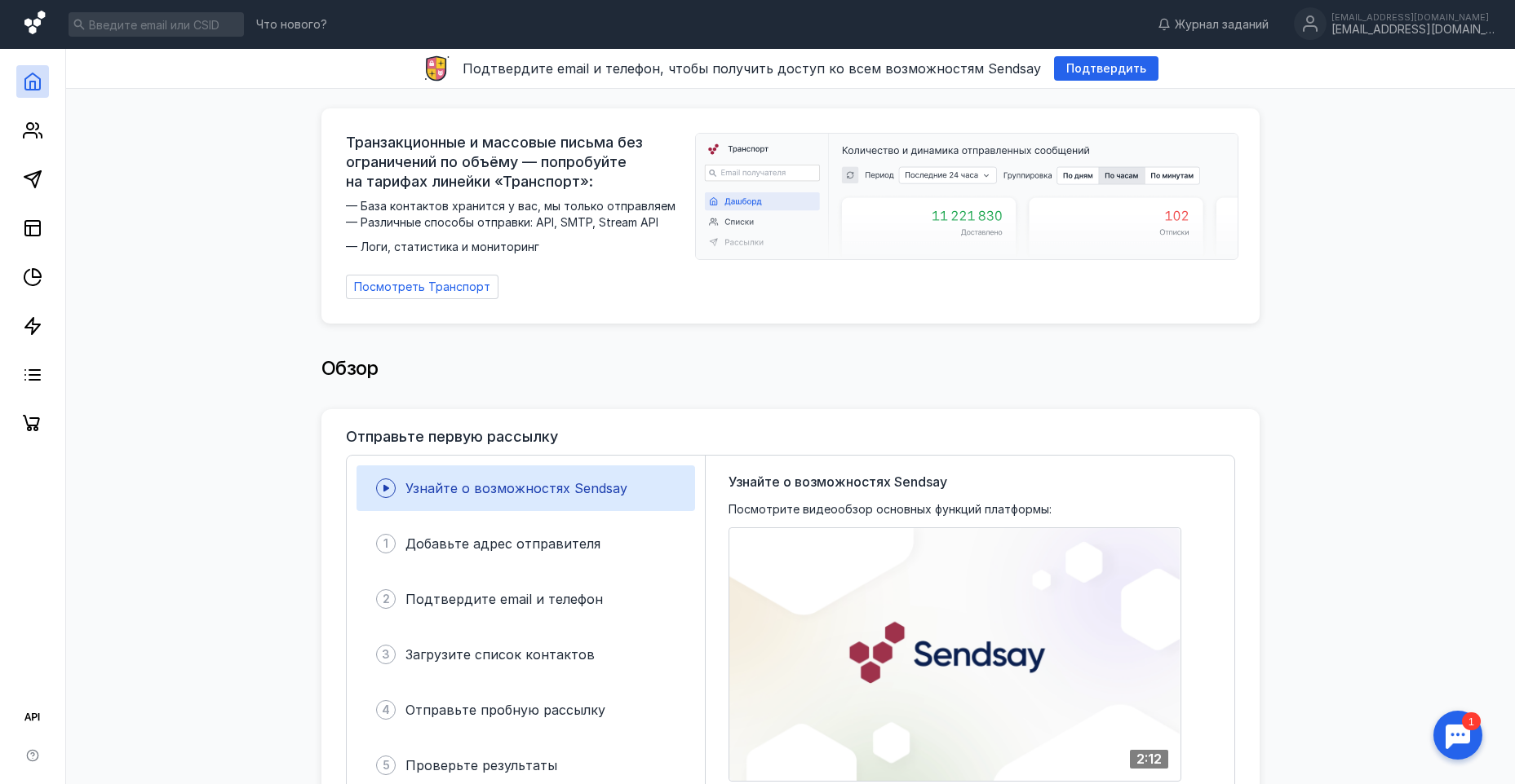
click at [32, 21] on icon at bounding box center [36, 24] width 24 height 28
click at [26, 137] on icon at bounding box center [33, 130] width 20 height 20
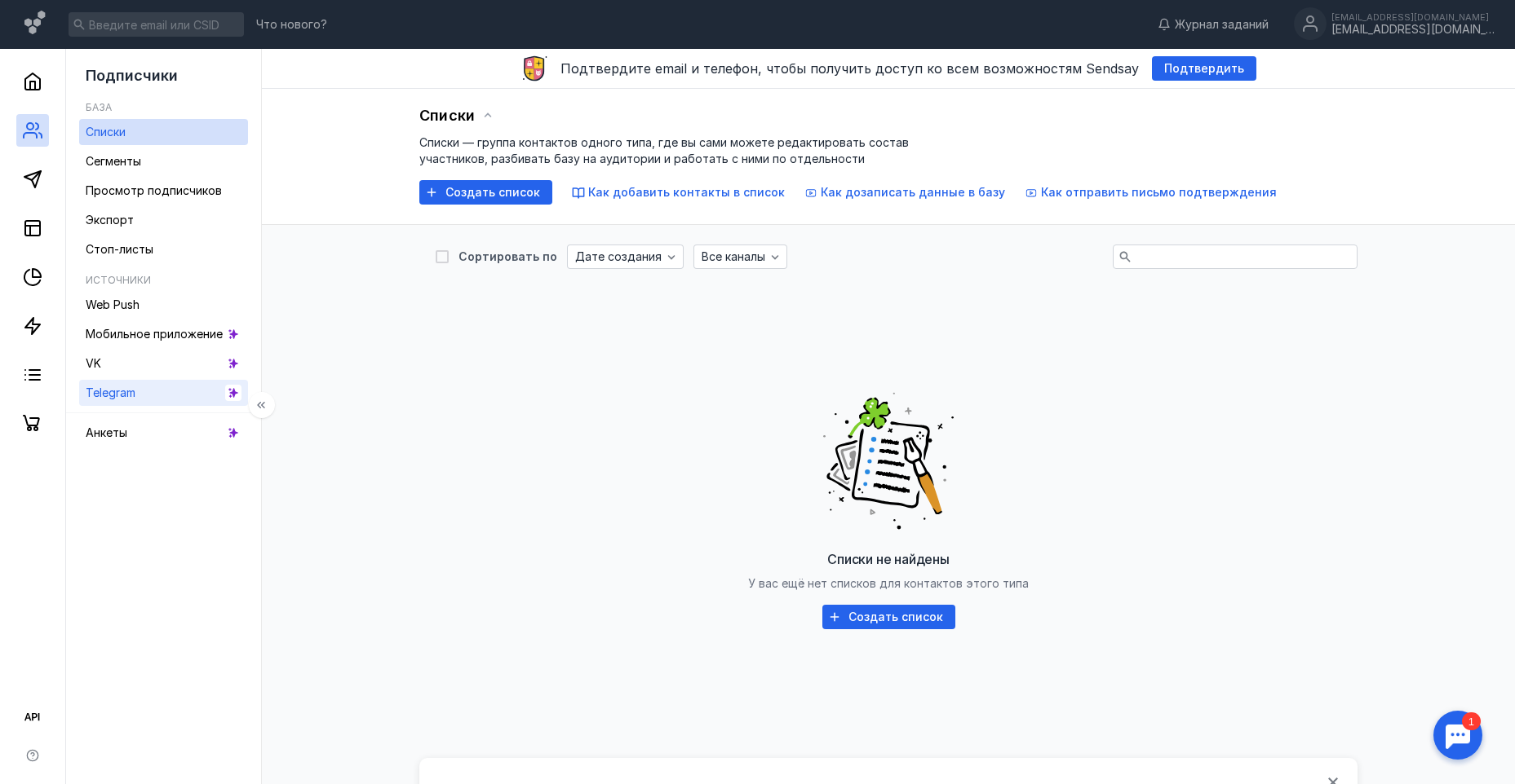
click at [165, 398] on link "Telegram" at bounding box center [163, 392] width 169 height 26
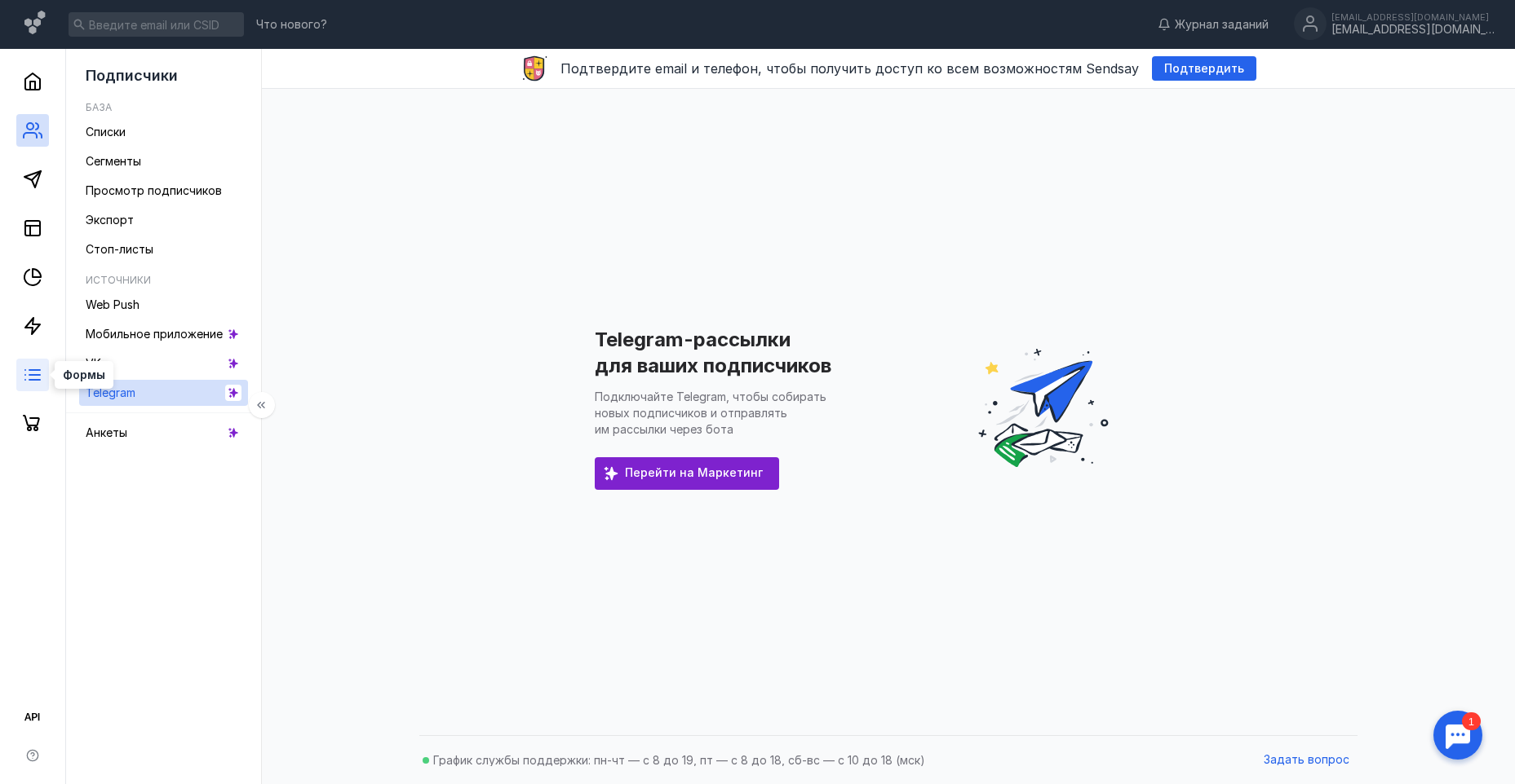
click at [33, 367] on icon at bounding box center [33, 375] width 20 height 20
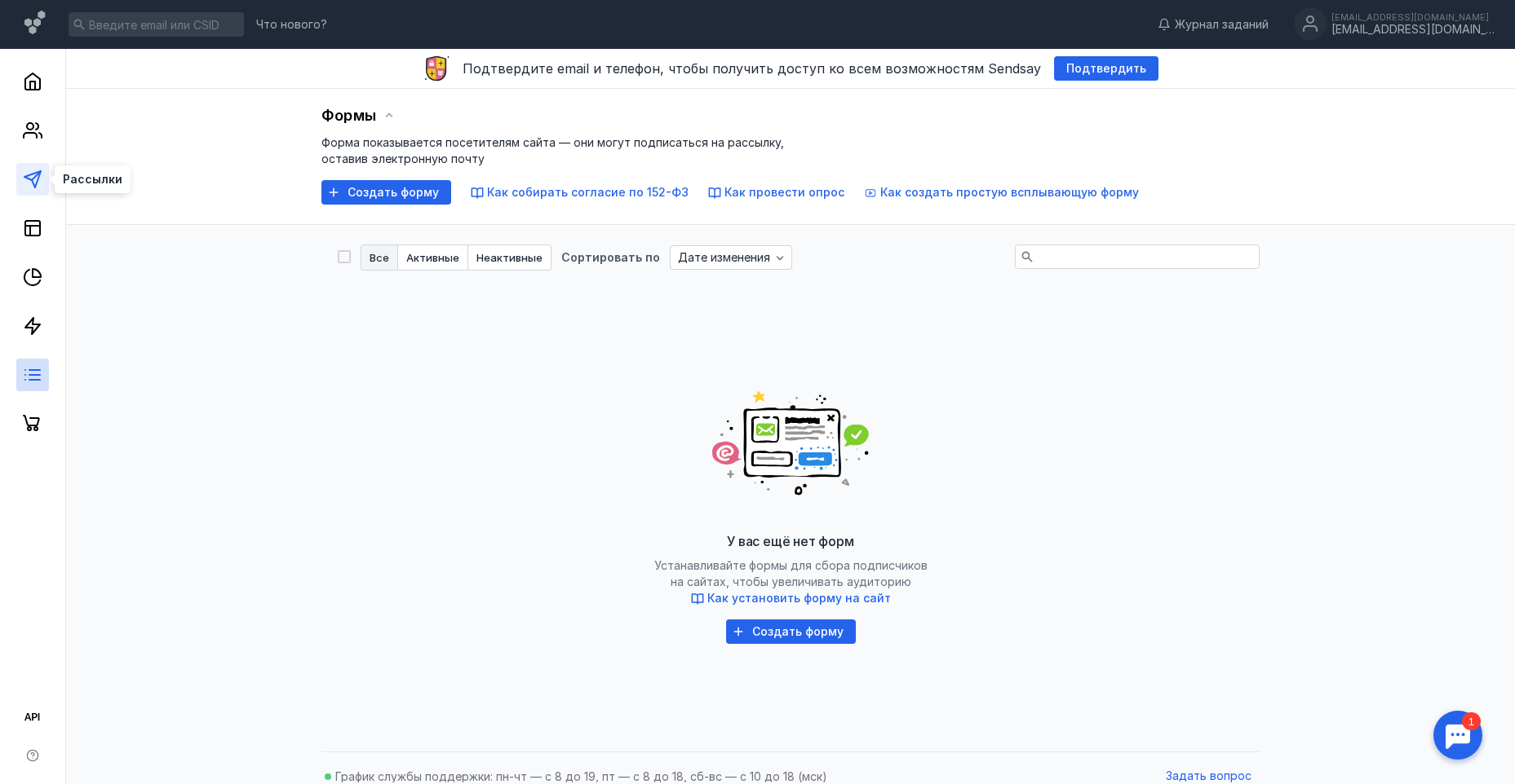
click at [41, 185] on icon at bounding box center [33, 179] width 20 height 20
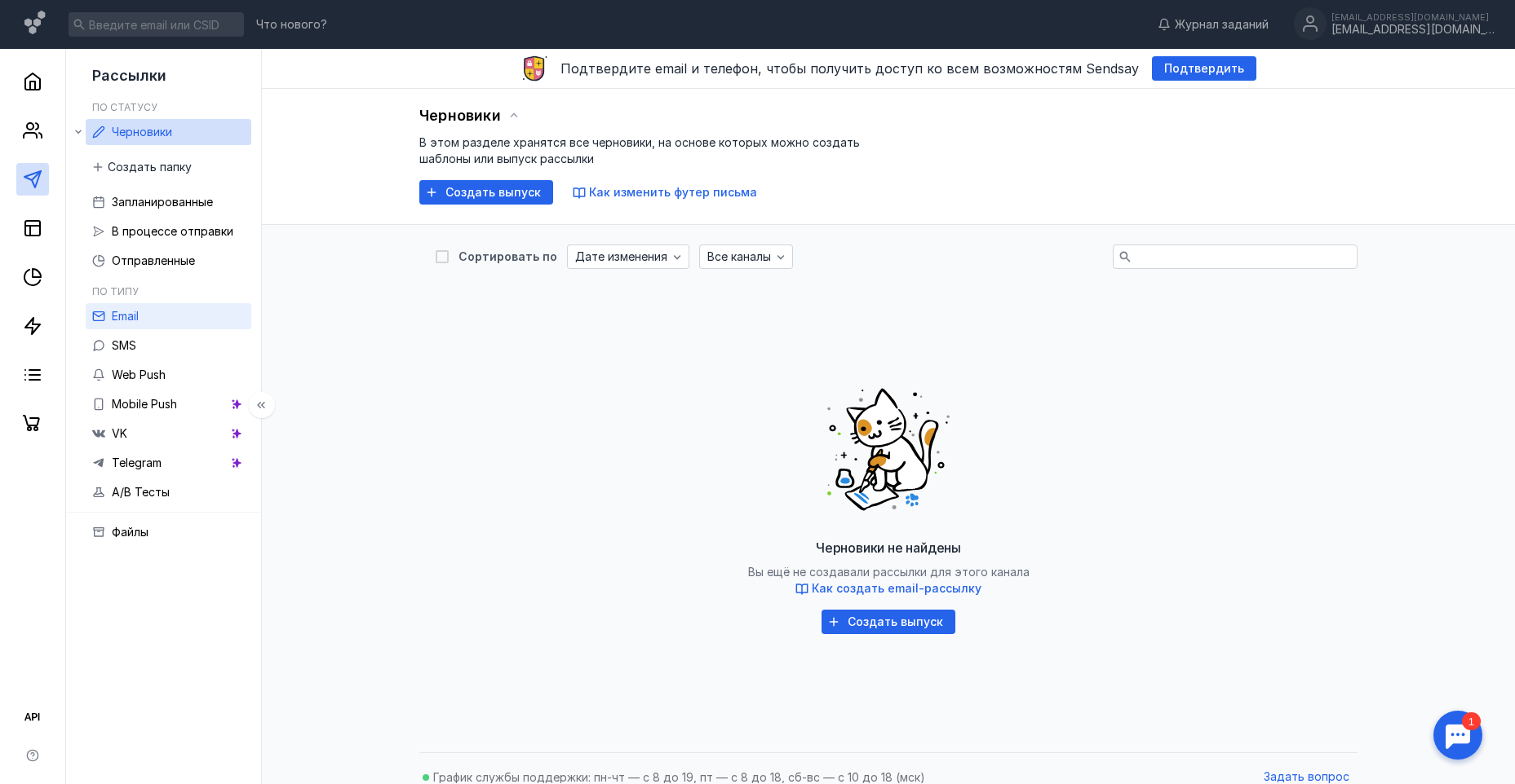
click at [128, 317] on span "Email" at bounding box center [125, 316] width 27 height 14
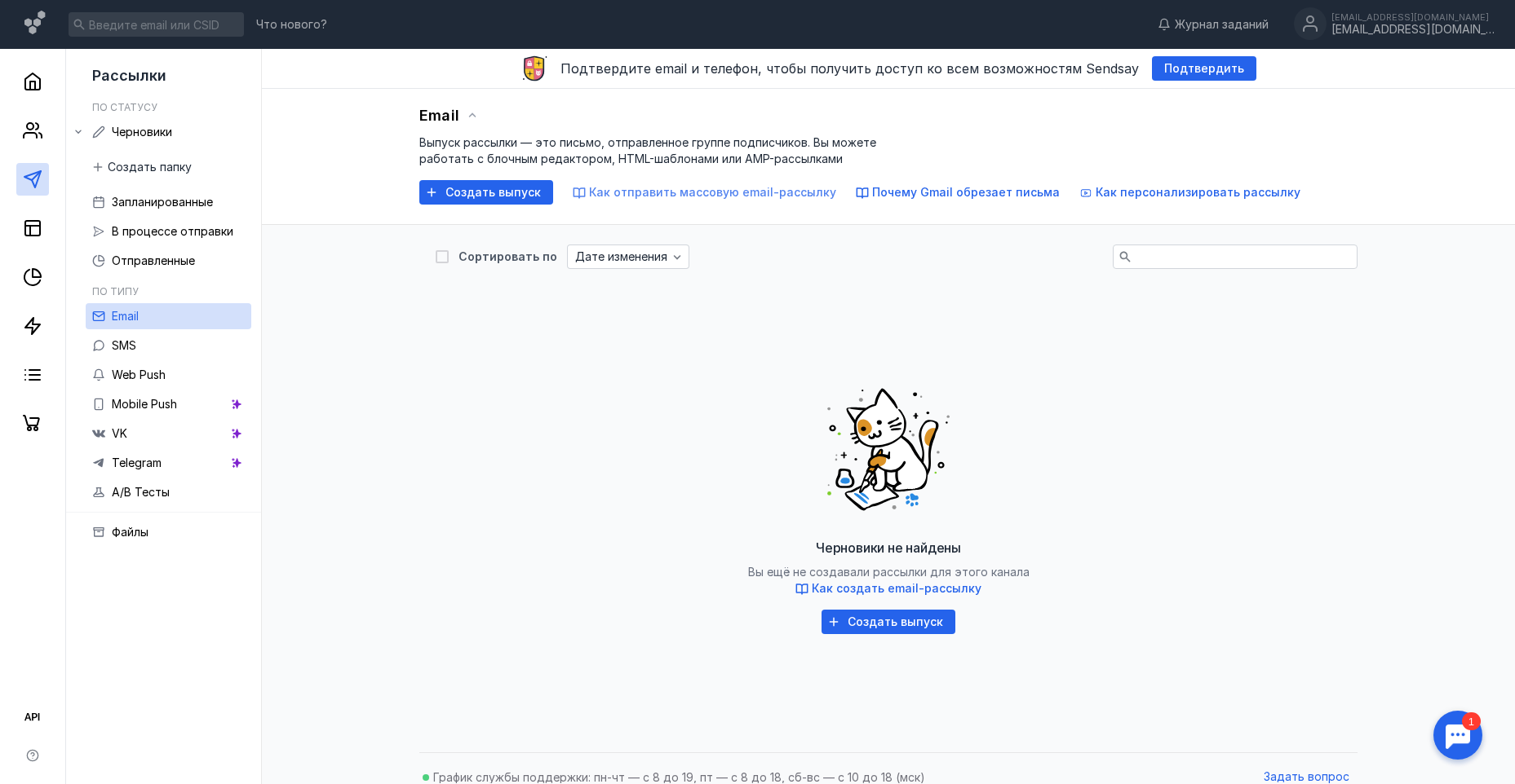
click at [683, 187] on span "Как отправить массовую email-рассылку" at bounding box center [712, 193] width 247 height 14
click at [33, 78] on icon at bounding box center [33, 81] width 20 height 20
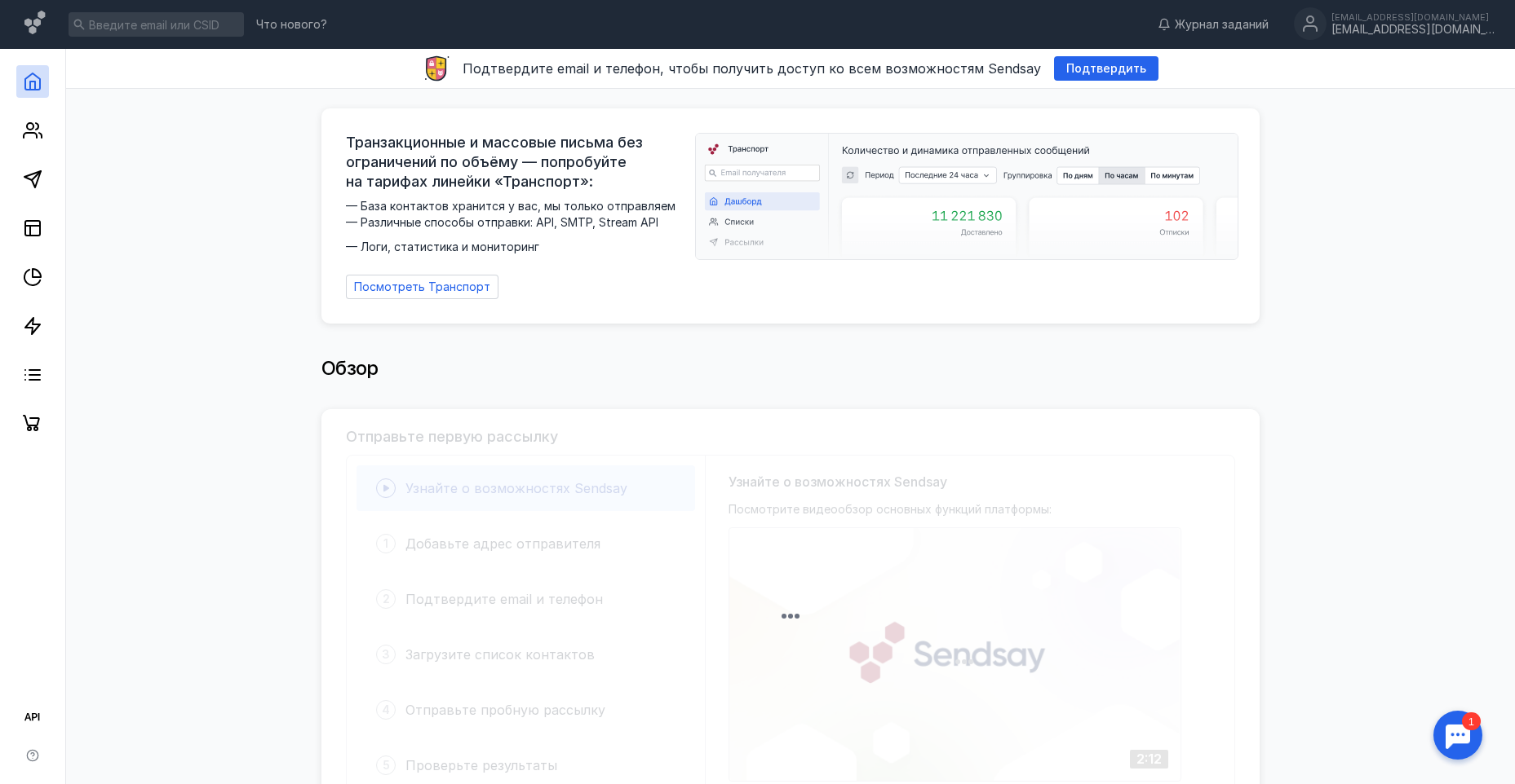
click at [33, 113] on div at bounding box center [32, 244] width 65 height 392
click at [33, 129] on circle at bounding box center [29, 126] width 6 height 6
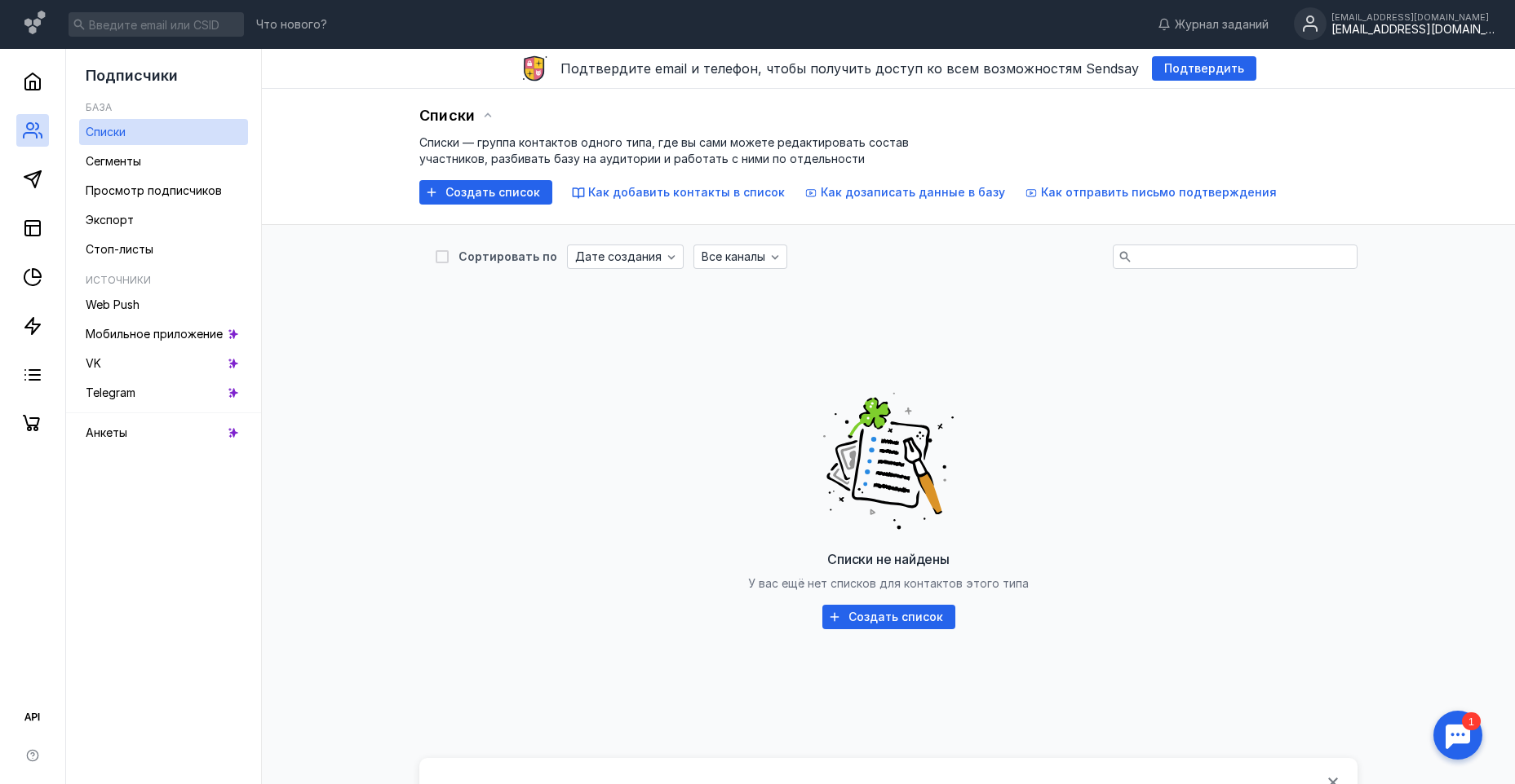
click at [1411, 21] on div "[EMAIL_ADDRESS][DOMAIN_NAME]" at bounding box center [1412, 17] width 163 height 10
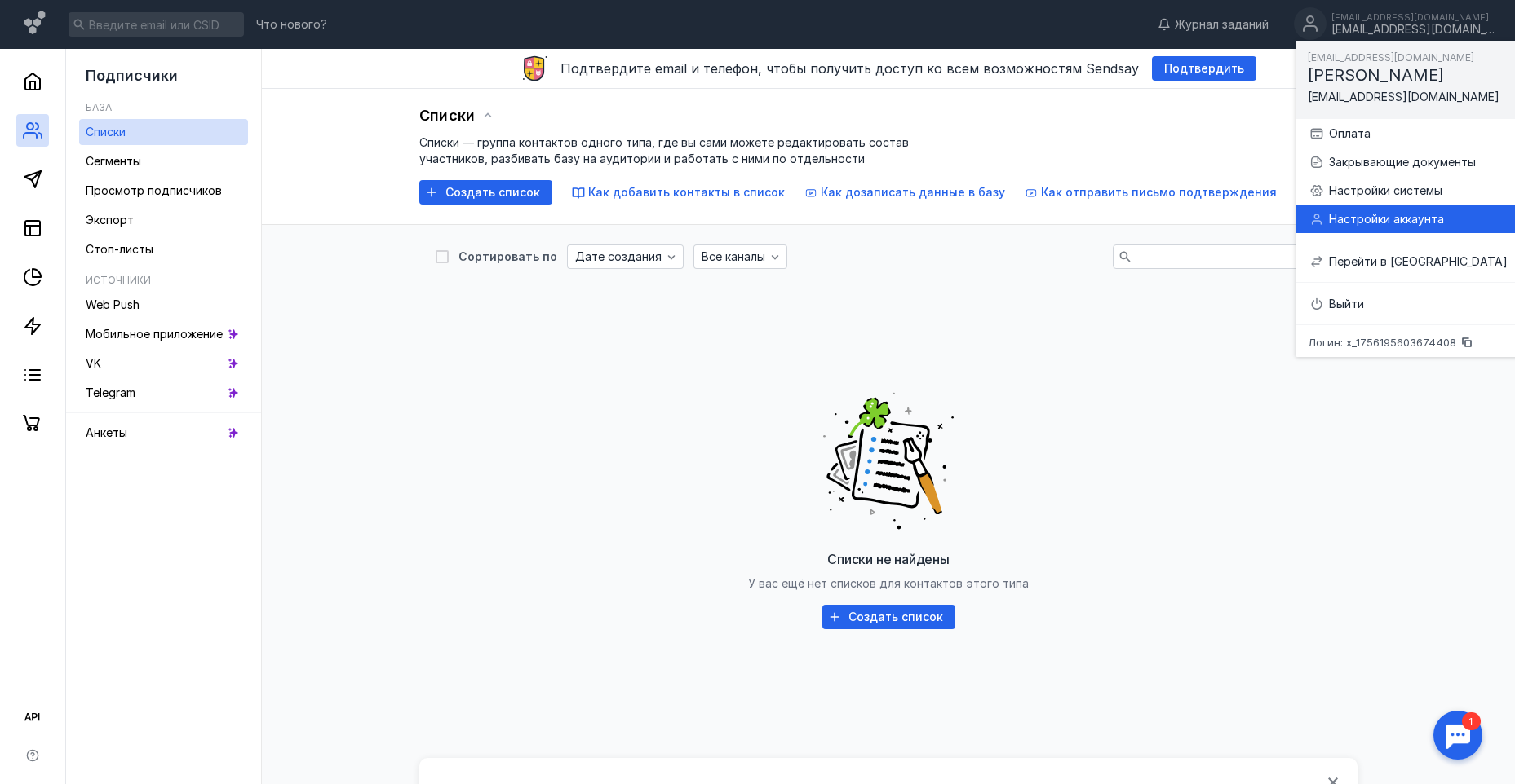
click at [1383, 219] on div "Настройки аккаунта" at bounding box center [1418, 219] width 178 height 16
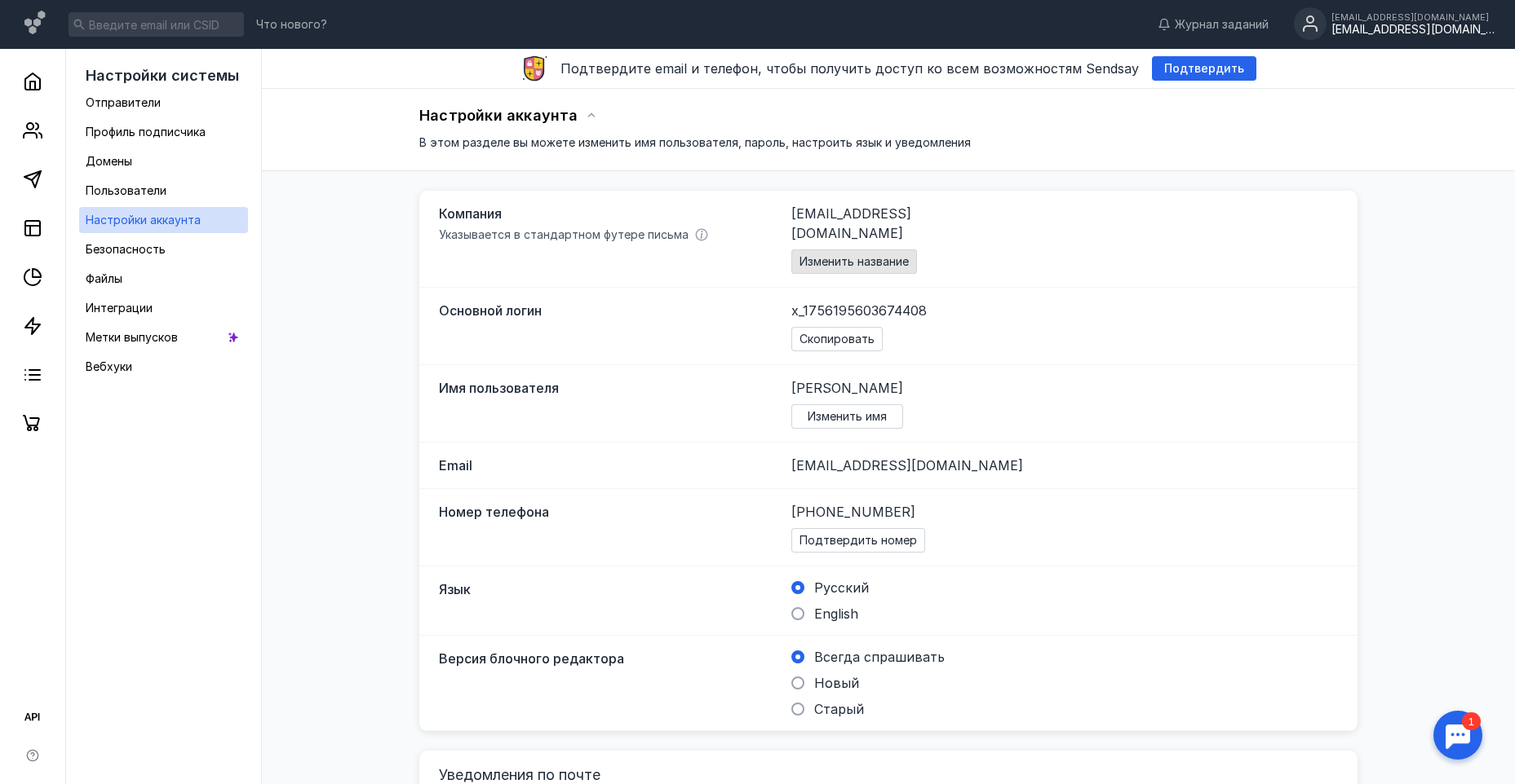
click at [866, 255] on span "Изменить название" at bounding box center [854, 262] width 109 height 14
click at [1380, 15] on div "[EMAIL_ADDRESS][DOMAIN_NAME]" at bounding box center [1412, 17] width 163 height 10
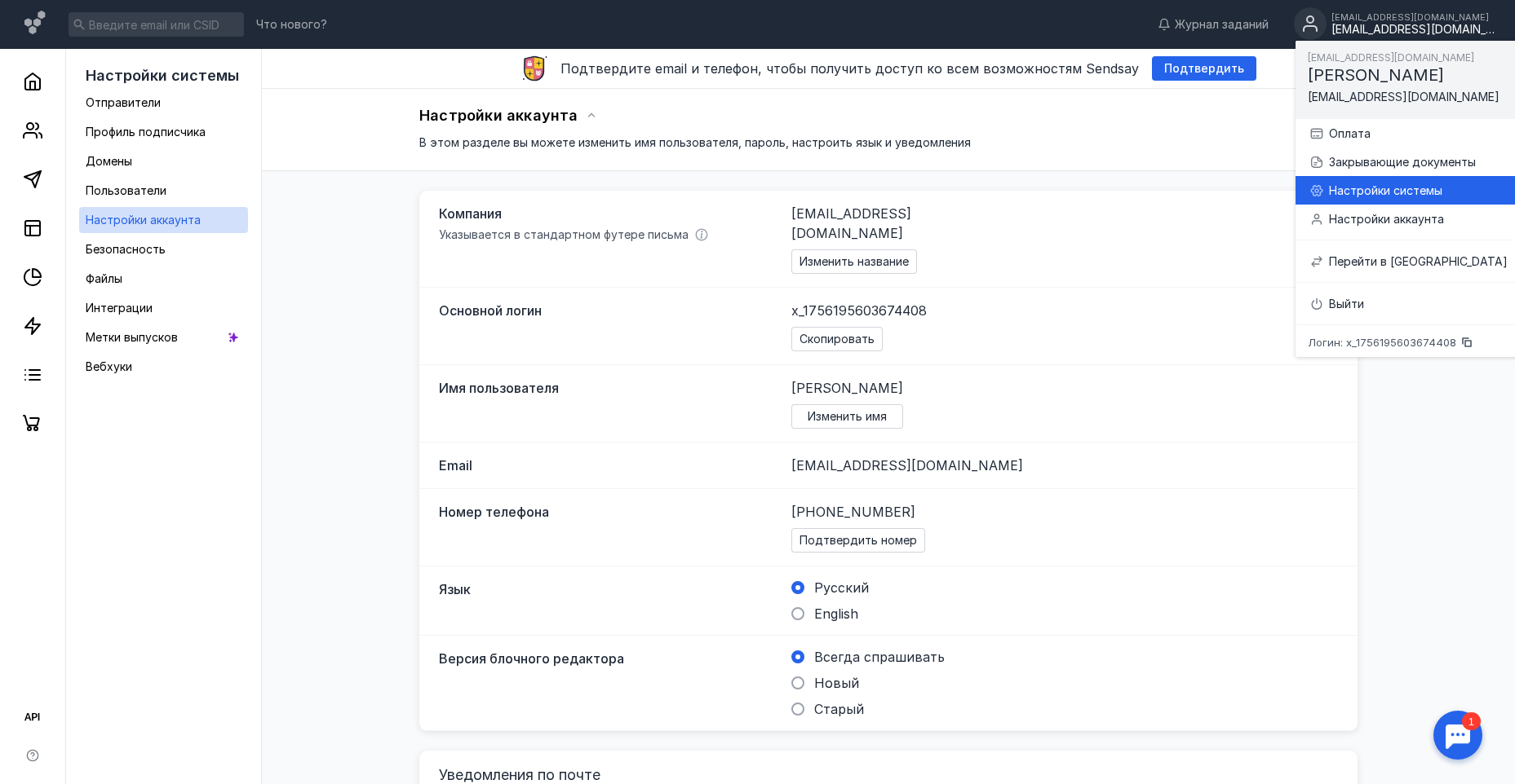
click at [1391, 193] on div "Настройки системы" at bounding box center [1418, 191] width 178 height 16
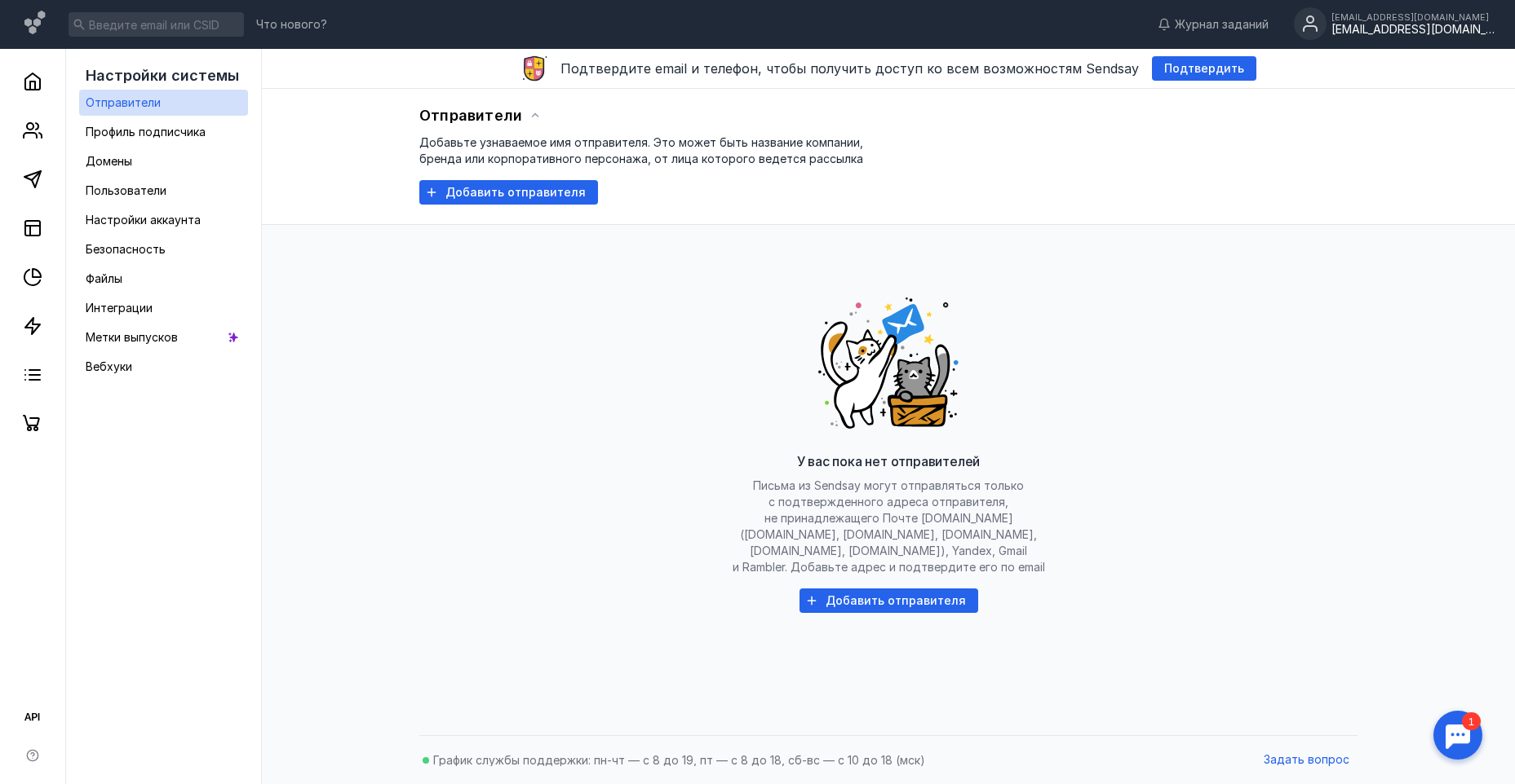
click at [1453, 33] on div "[EMAIL_ADDRESS][DOMAIN_NAME]" at bounding box center [1412, 30] width 163 height 14
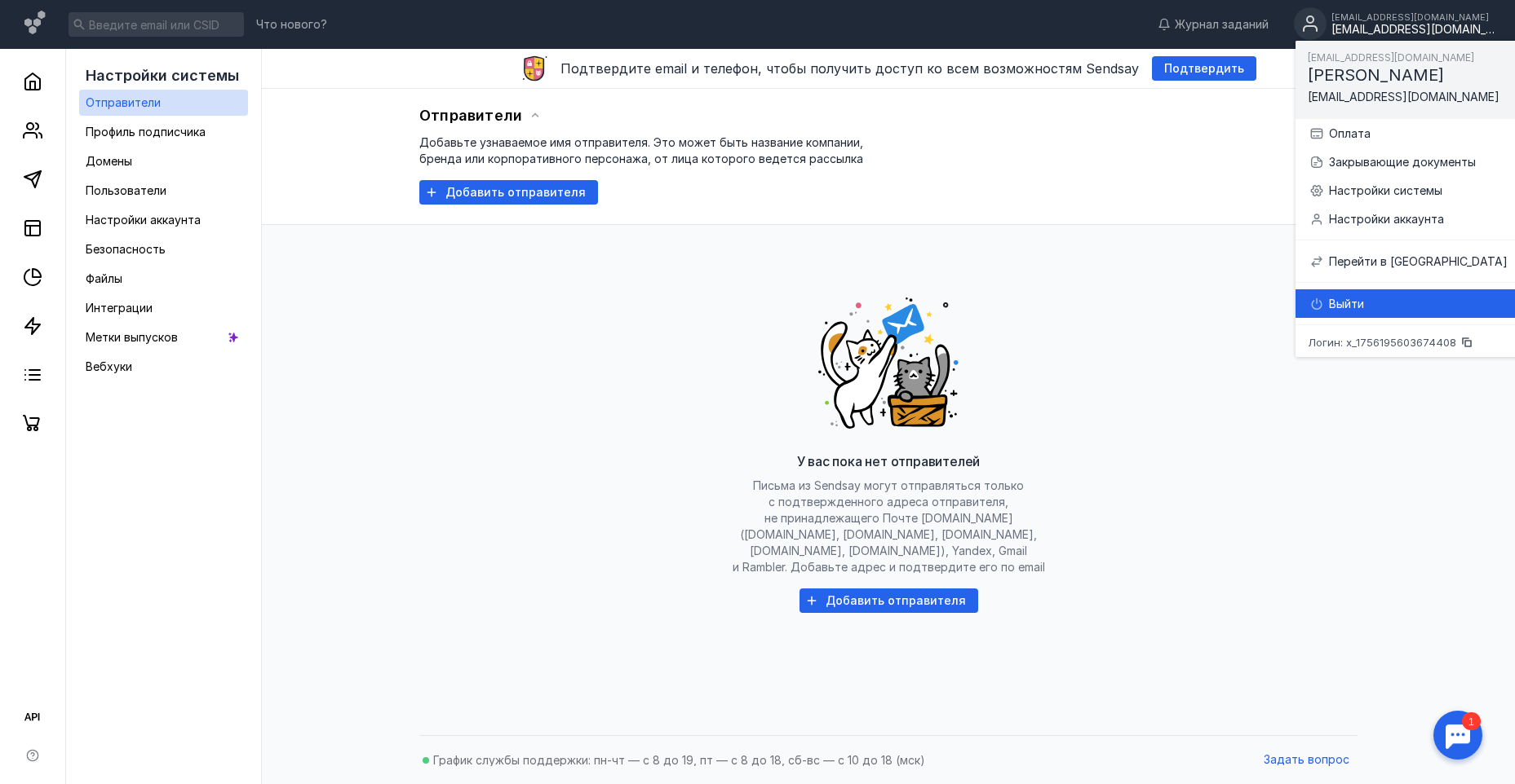
click at [1343, 294] on div "Выйти" at bounding box center [1407, 304] width 199 height 29
